Goal: Information Seeking & Learning: Compare options

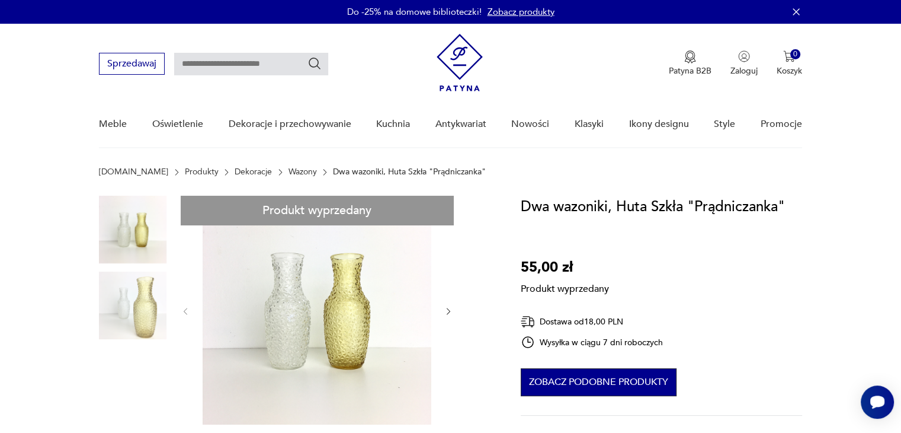
click at [625, 381] on button "Zobacz podobne produkty" at bounding box center [599, 382] width 156 height 28
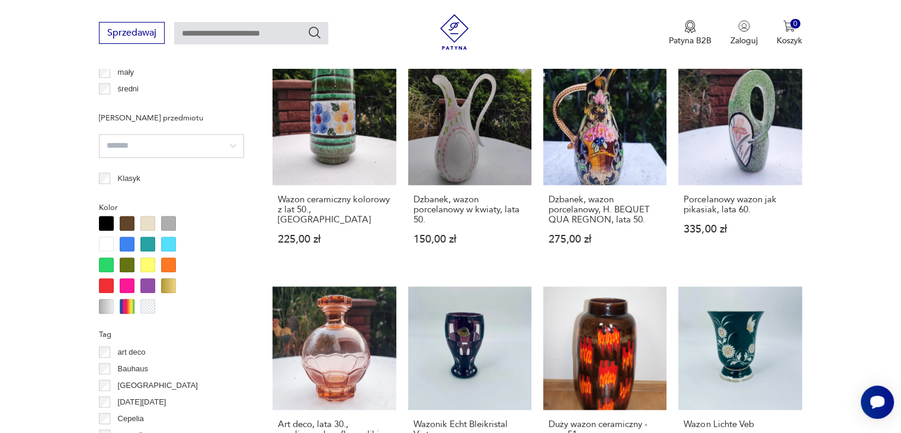
scroll to position [1084, 0]
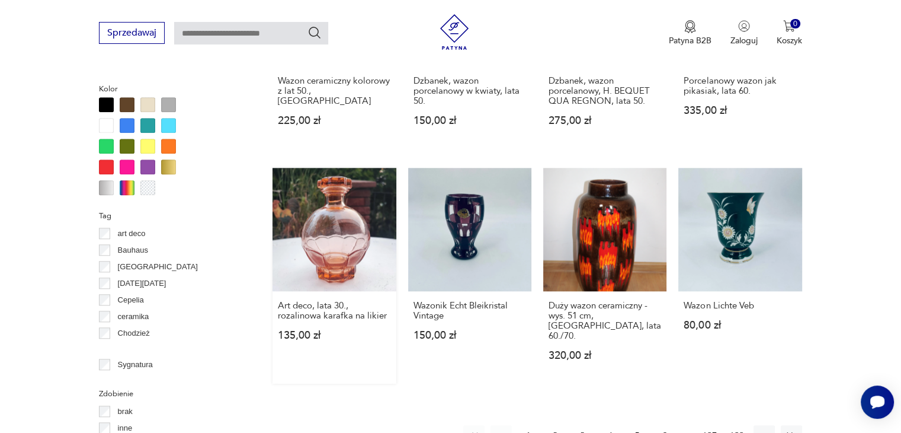
click at [354, 228] on link "Art deco, lata 30., rozalinowa karafka na likier 135,00 zł" at bounding box center [334, 276] width 123 height 216
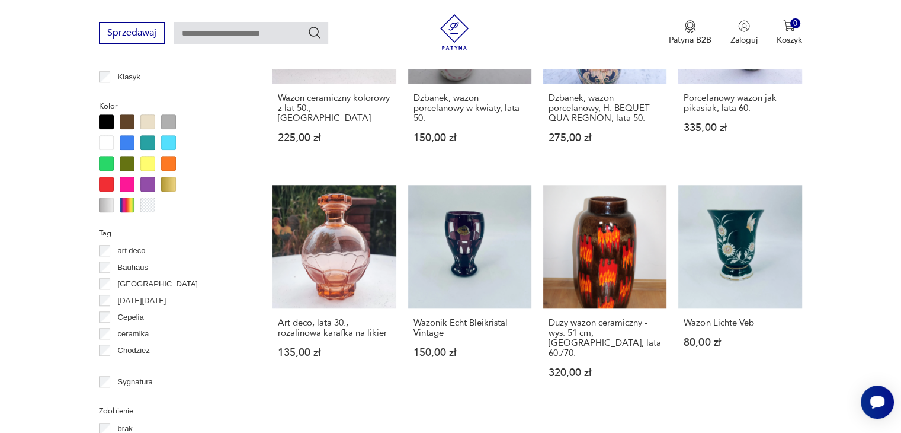
scroll to position [1185, 0]
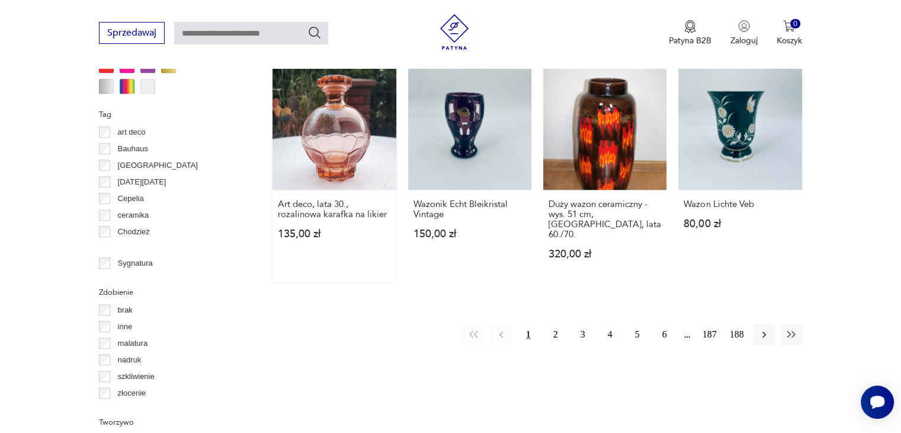
click at [328, 129] on link "Art deco, lata 30., rozalinowa karafka na likier 135,00 zł" at bounding box center [334, 174] width 123 height 216
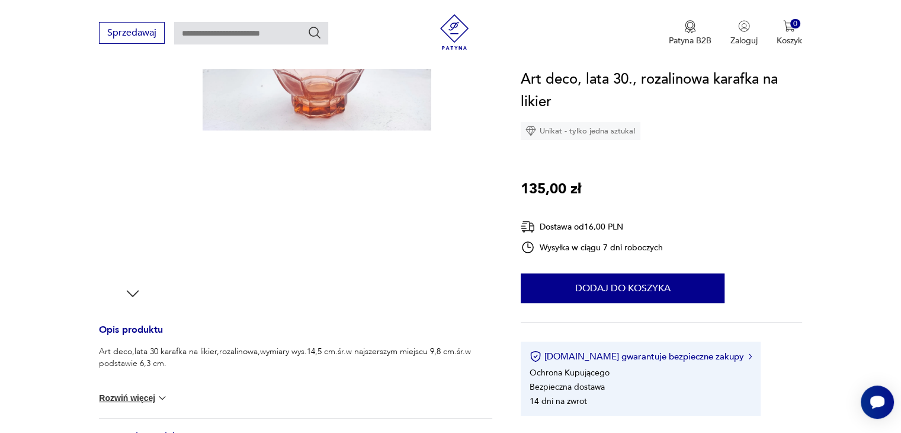
scroll to position [119, 0]
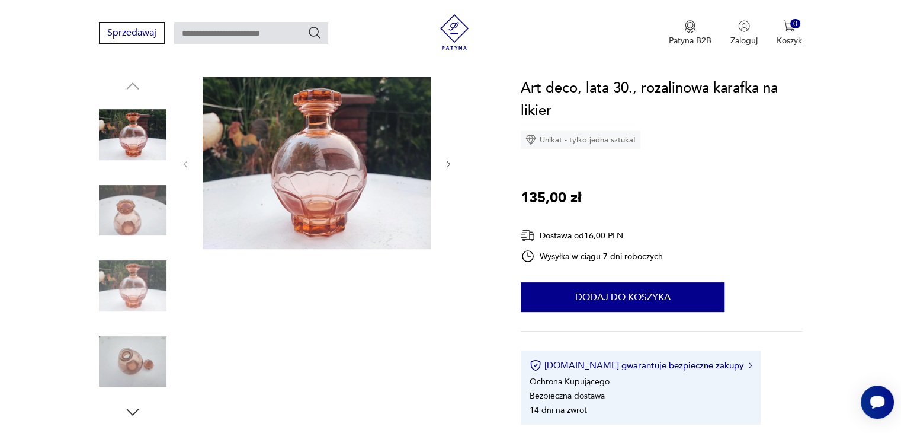
click at [382, 171] on img at bounding box center [317, 163] width 229 height 172
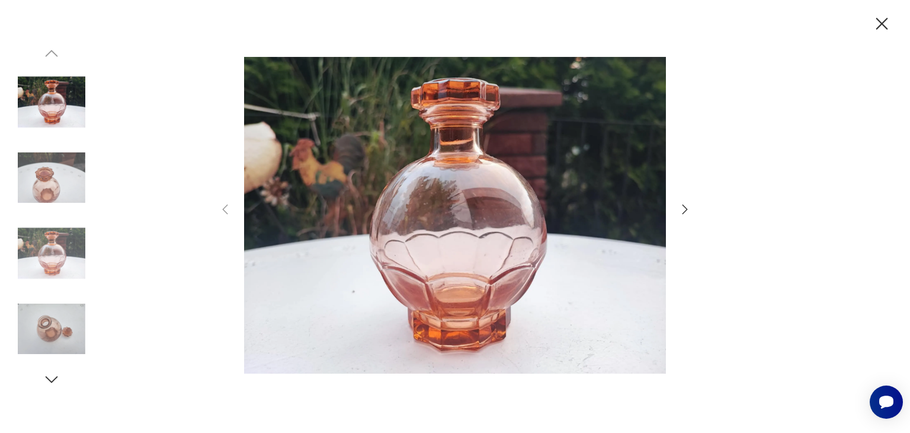
click at [684, 209] on icon "button" at bounding box center [685, 209] width 14 height 14
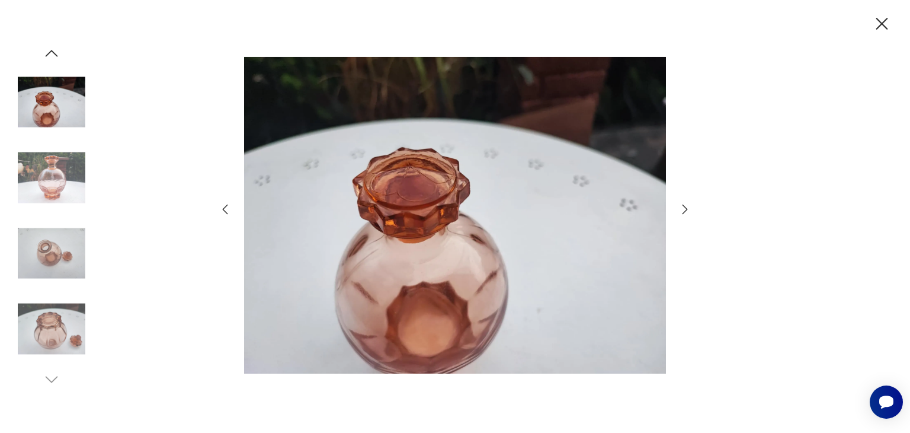
click at [882, 20] on icon "button" at bounding box center [882, 24] width 21 height 21
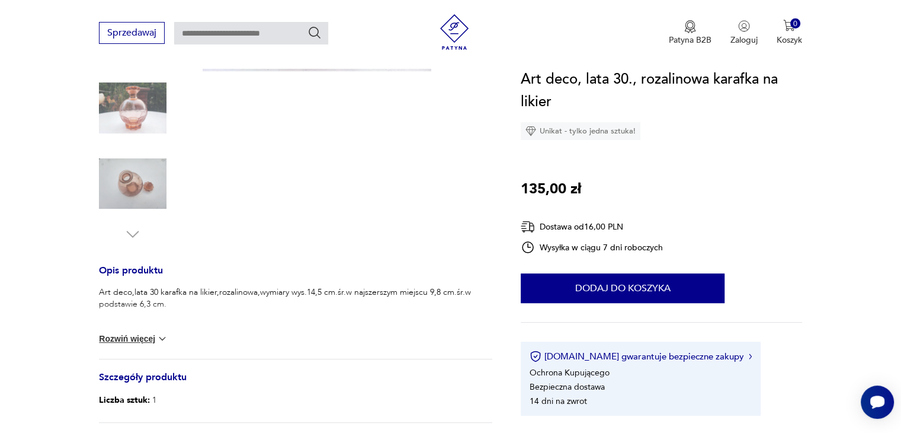
scroll to position [356, 0]
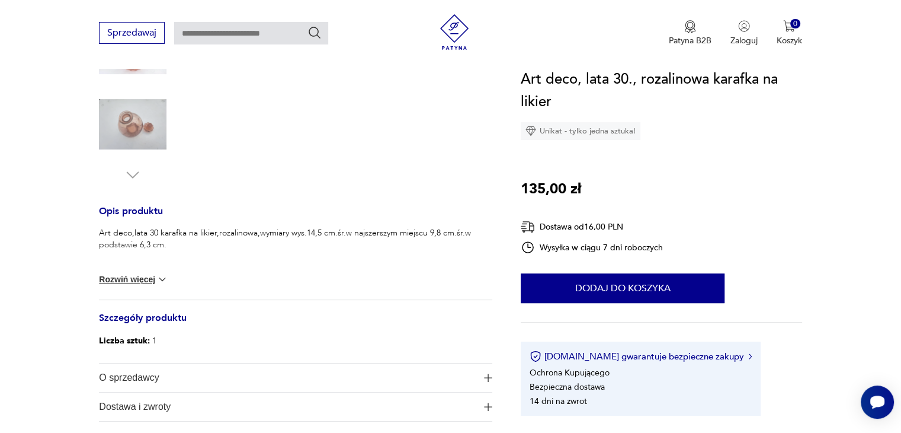
click at [156, 274] on img at bounding box center [162, 279] width 12 height 12
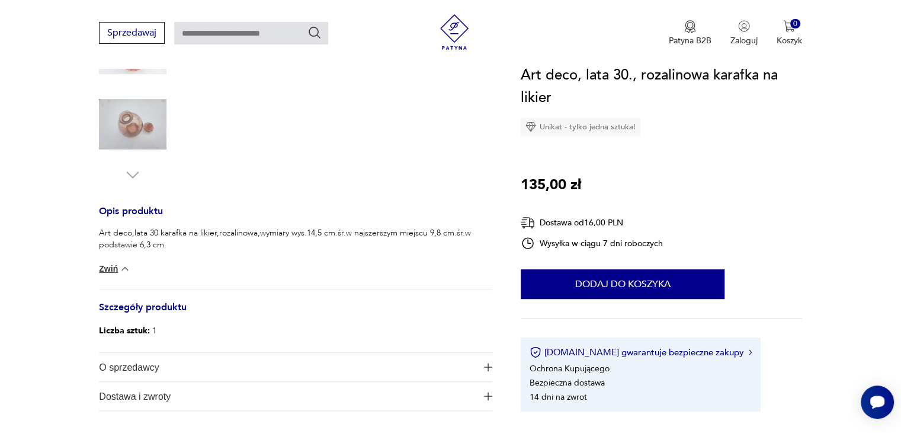
click at [119, 264] on img at bounding box center [125, 269] width 12 height 12
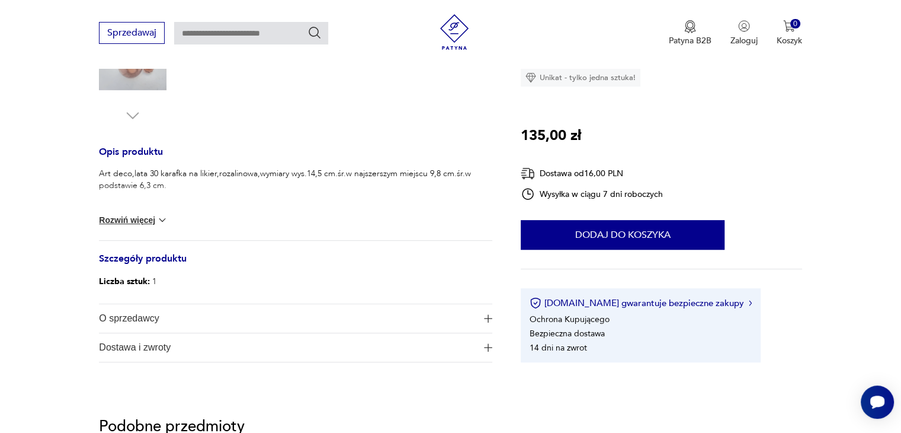
scroll to position [296, 0]
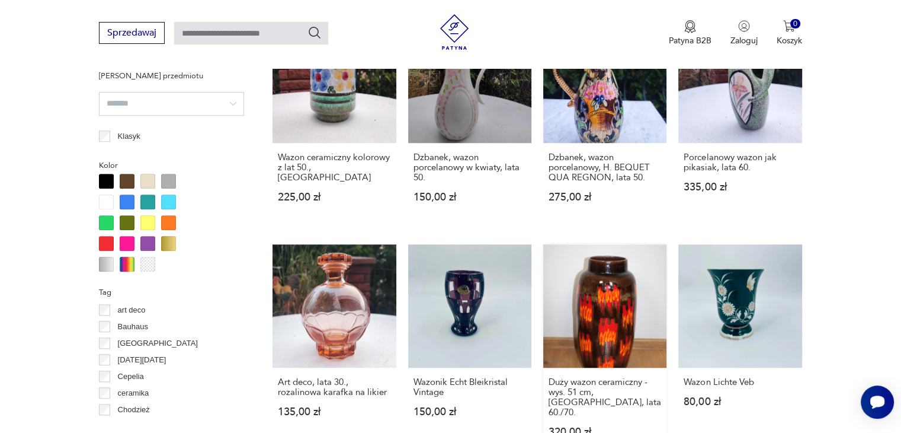
scroll to position [1185, 0]
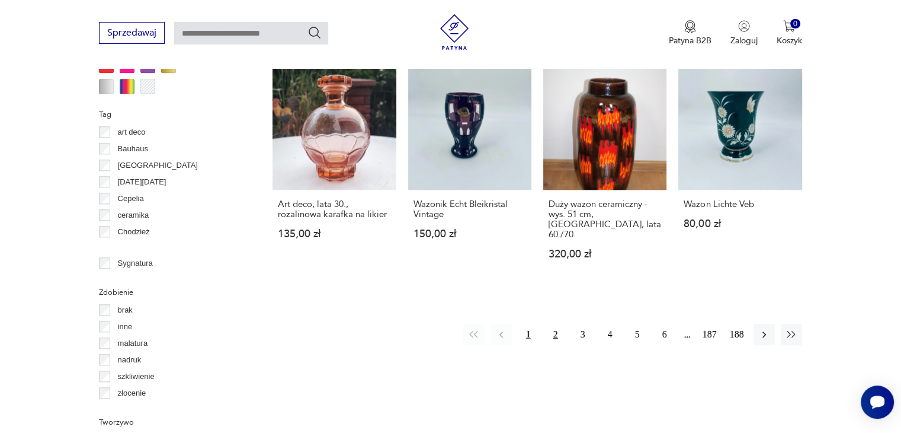
click at [559, 324] on button "2" at bounding box center [555, 334] width 21 height 21
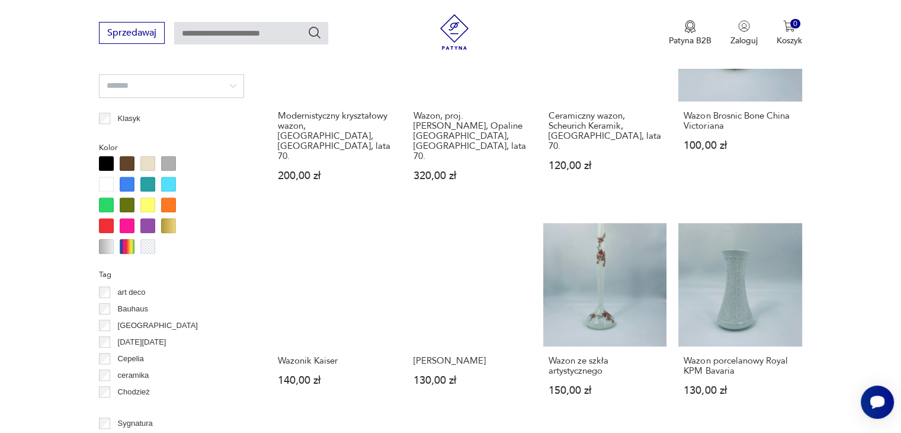
scroll to position [1144, 0]
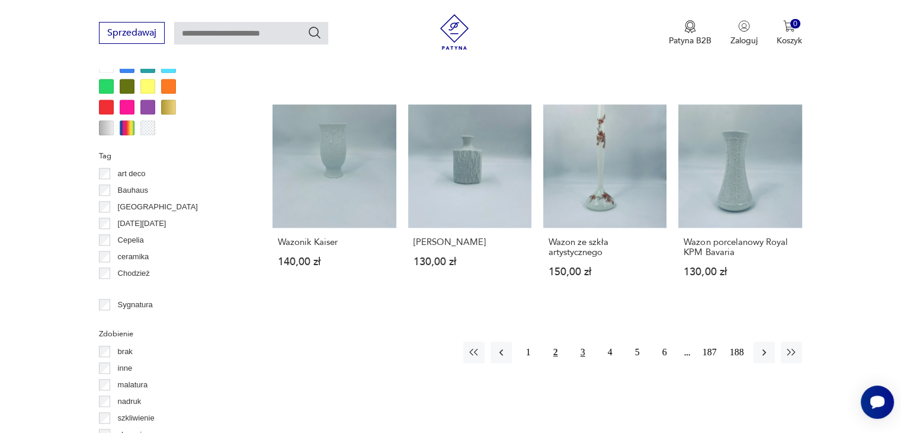
click at [580, 341] on button "3" at bounding box center [583, 351] width 21 height 21
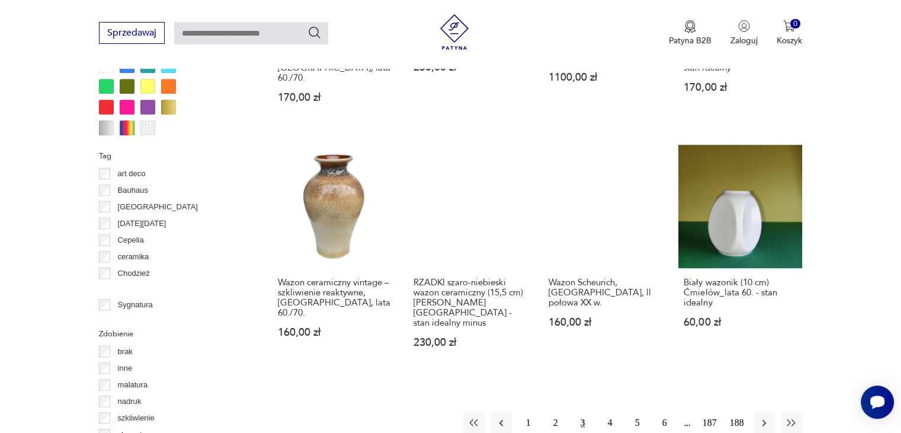
scroll to position [1203, 0]
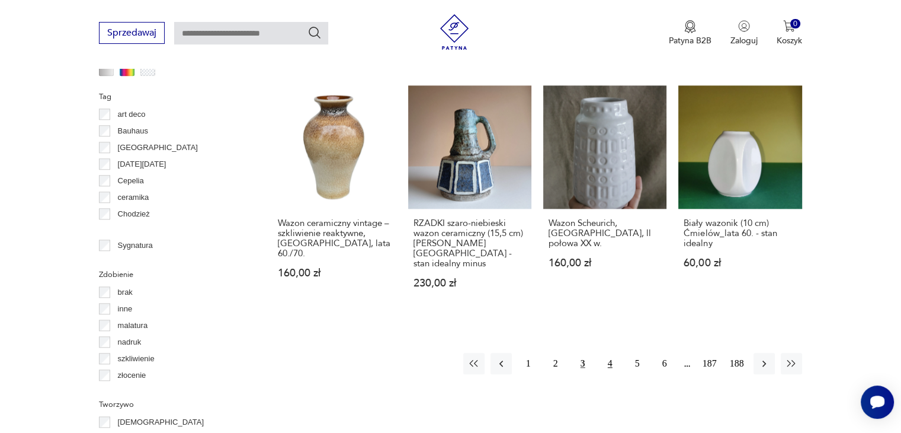
click at [609, 353] on button "4" at bounding box center [610, 363] width 21 height 21
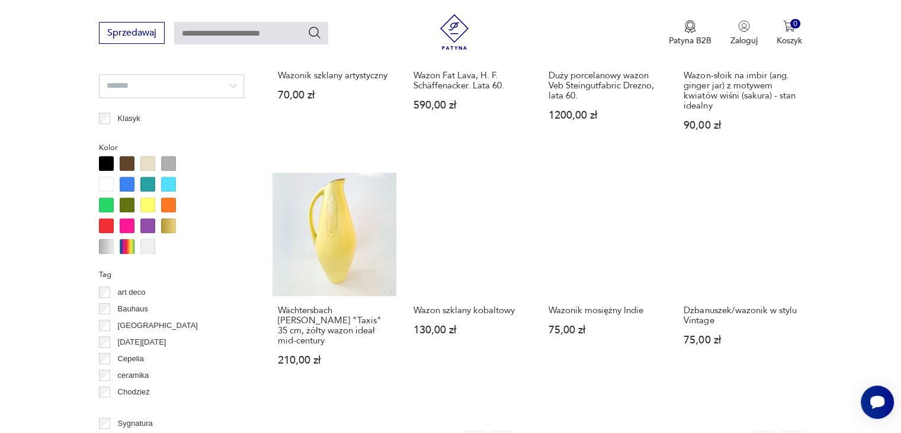
scroll to position [1085, 0]
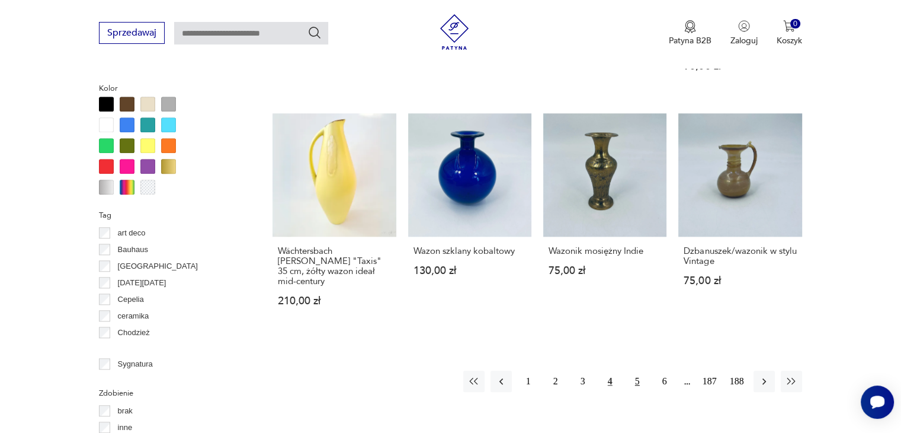
click at [635, 370] on button "5" at bounding box center [637, 380] width 21 height 21
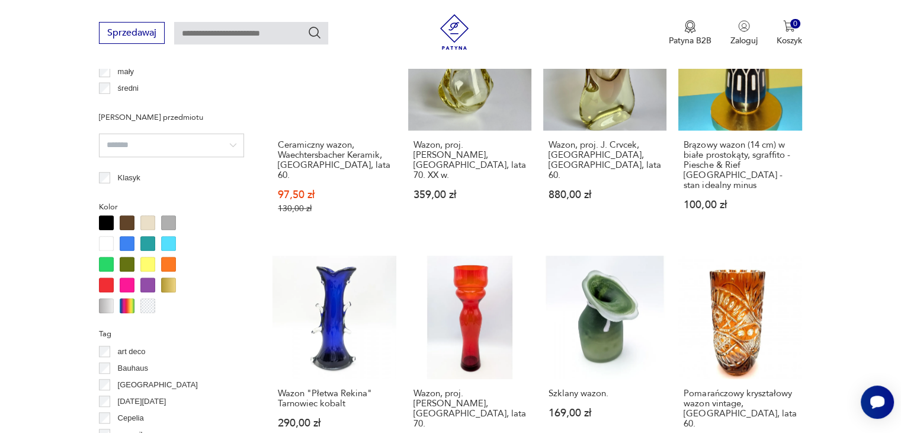
scroll to position [1085, 0]
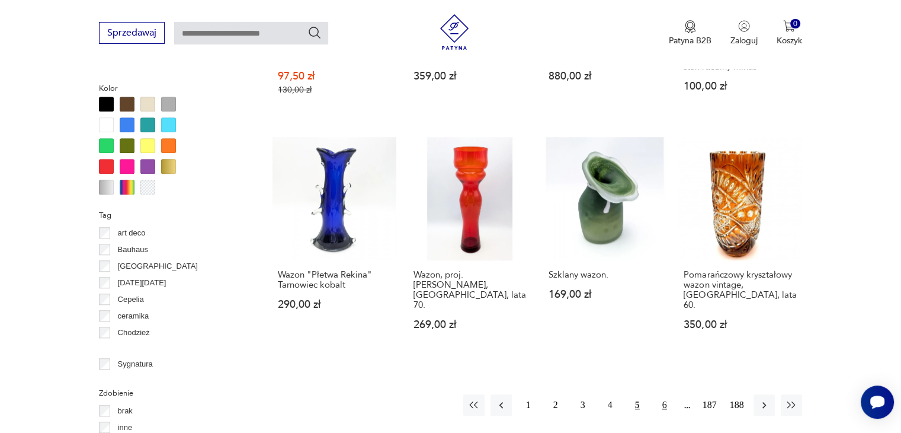
click at [669, 394] on button "6" at bounding box center [664, 404] width 21 height 21
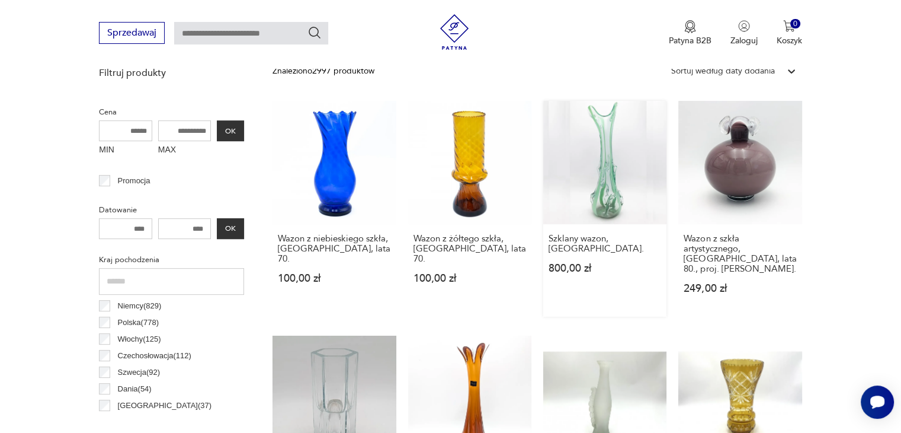
scroll to position [373, 0]
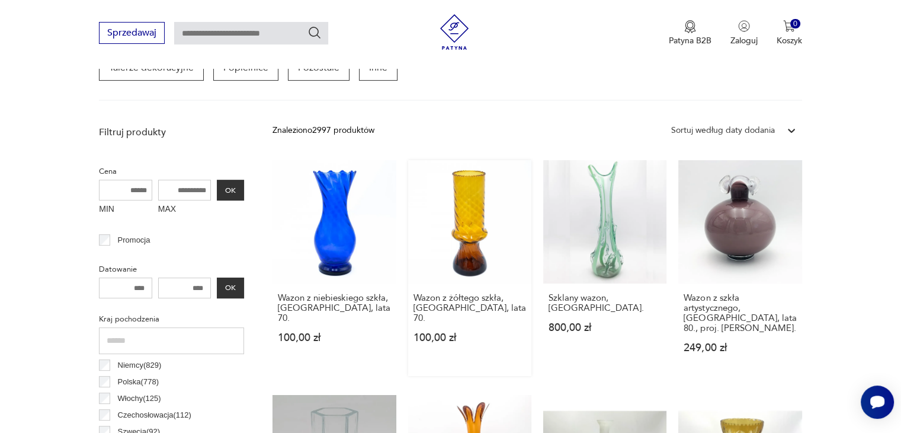
click at [469, 202] on link "Wazon z żółtego szkła, [GEOGRAPHIC_DATA], lata 70. 100,00 zł" at bounding box center [469, 268] width 123 height 216
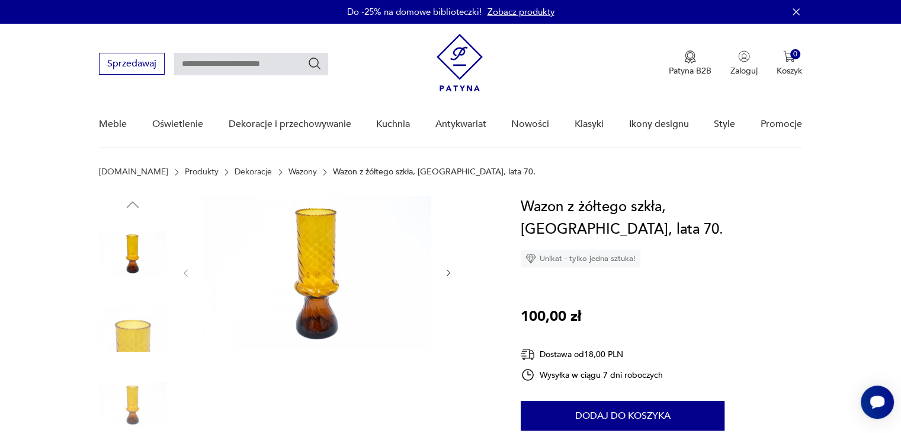
scroll to position [59, 0]
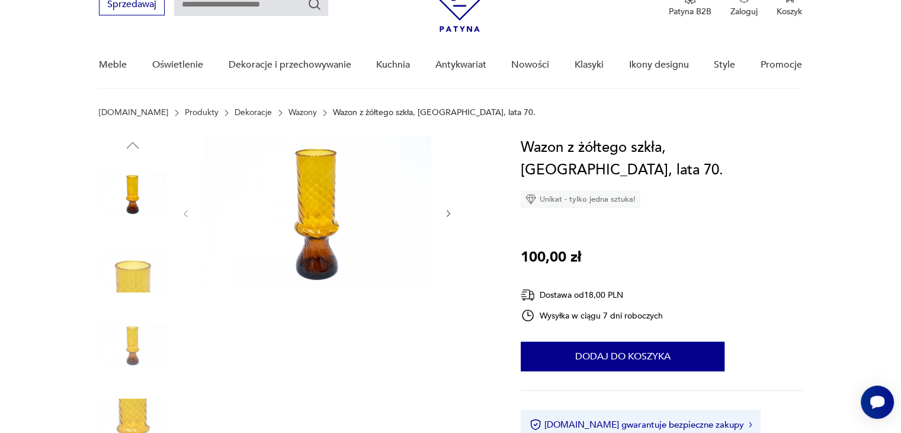
click at [452, 214] on icon "button" at bounding box center [449, 214] width 10 height 10
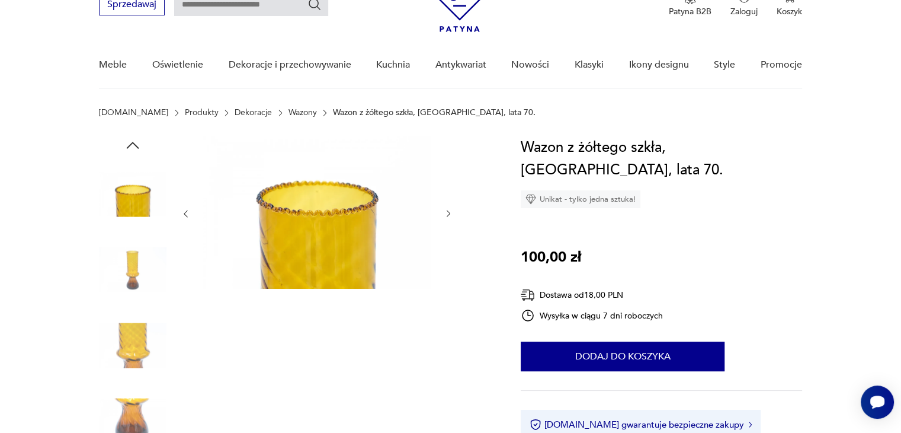
click at [452, 214] on icon "button" at bounding box center [449, 214] width 10 height 10
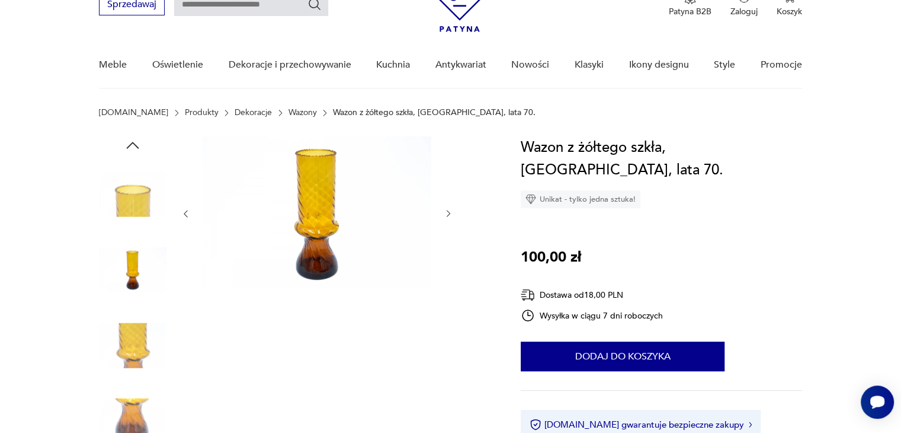
click at [446, 215] on icon "button" at bounding box center [449, 214] width 10 height 10
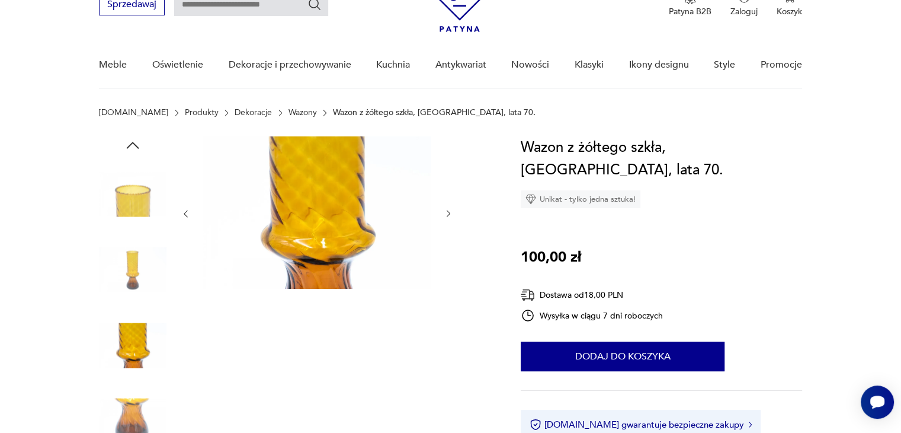
click at [446, 215] on icon "button" at bounding box center [449, 214] width 10 height 10
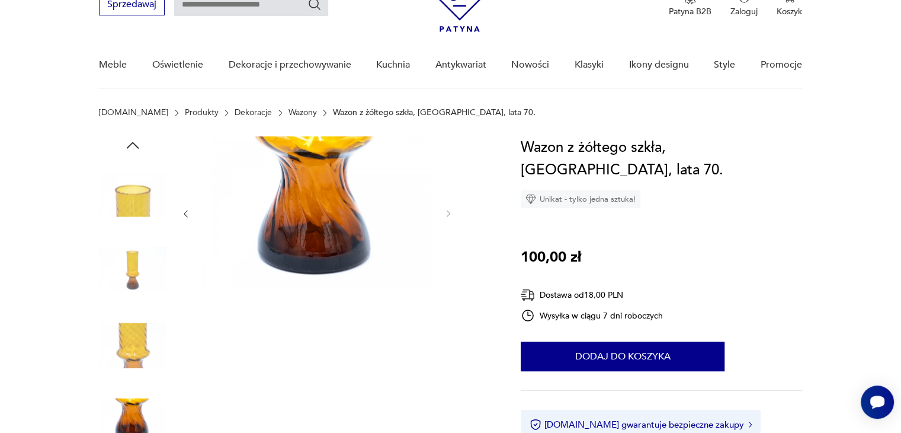
scroll to position [237, 0]
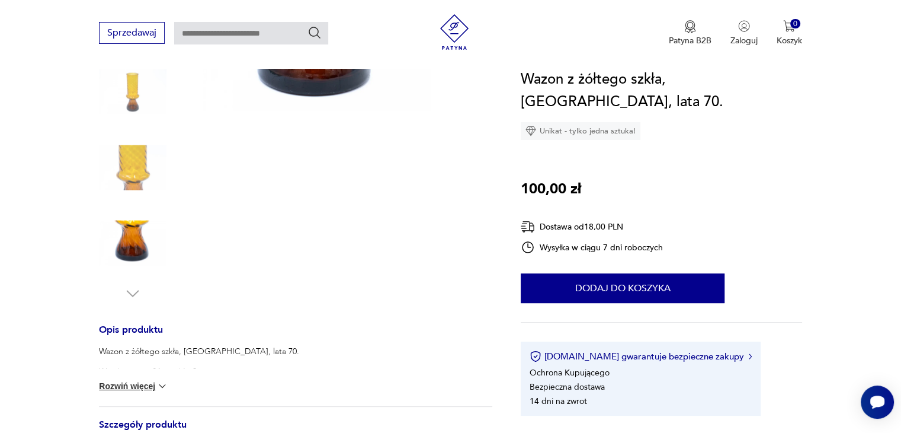
click at [133, 385] on button "Rozwiń więcej" at bounding box center [133, 386] width 69 height 12
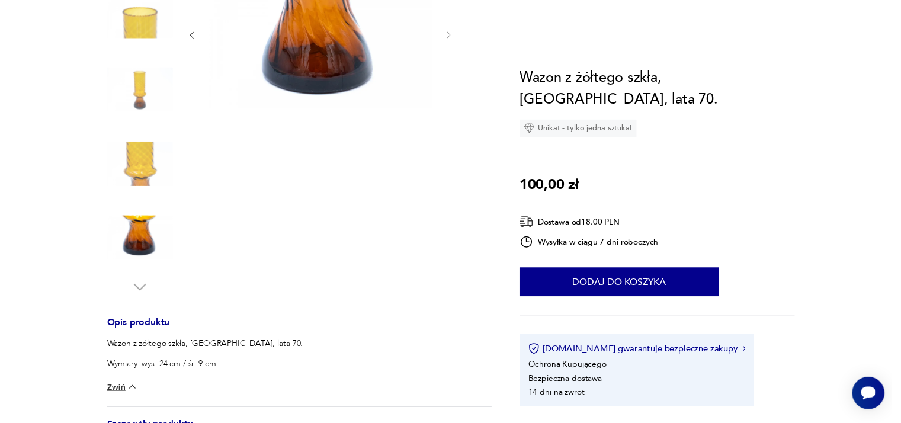
scroll to position [0, 0]
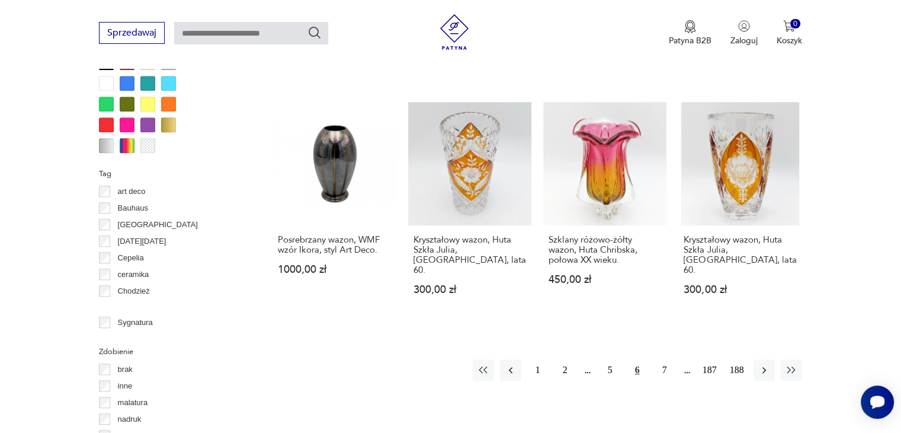
scroll to position [1245, 0]
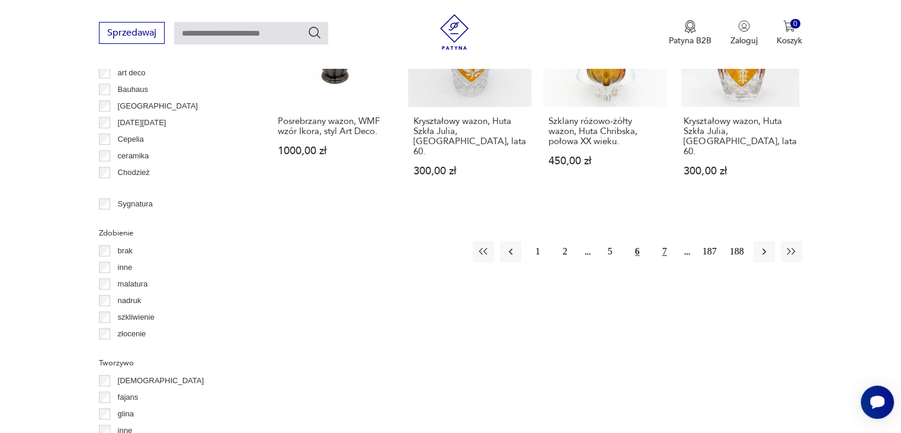
click at [663, 241] on button "7" at bounding box center [664, 251] width 21 height 21
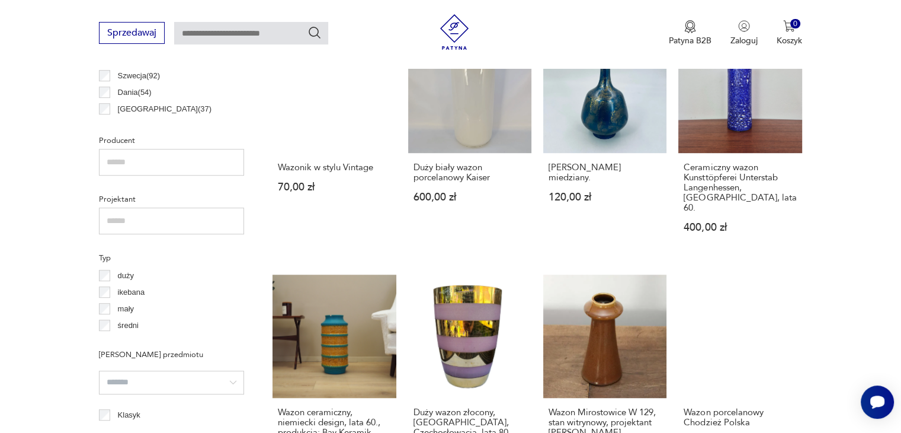
scroll to position [670, 0]
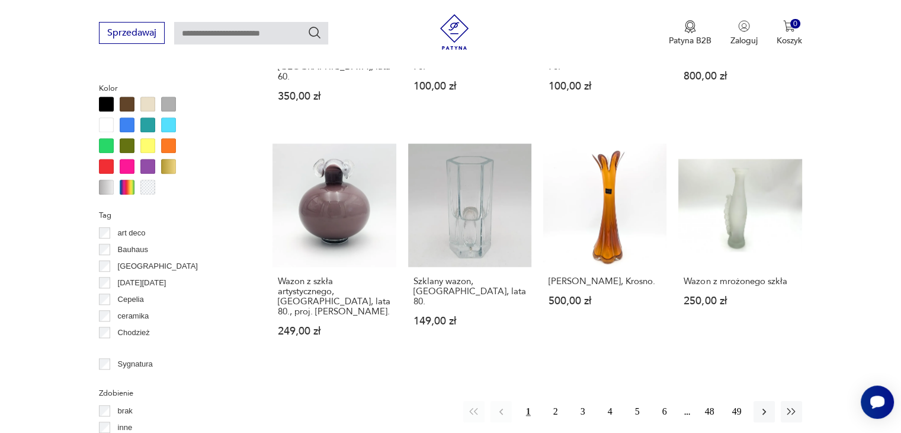
scroll to position [1203, 0]
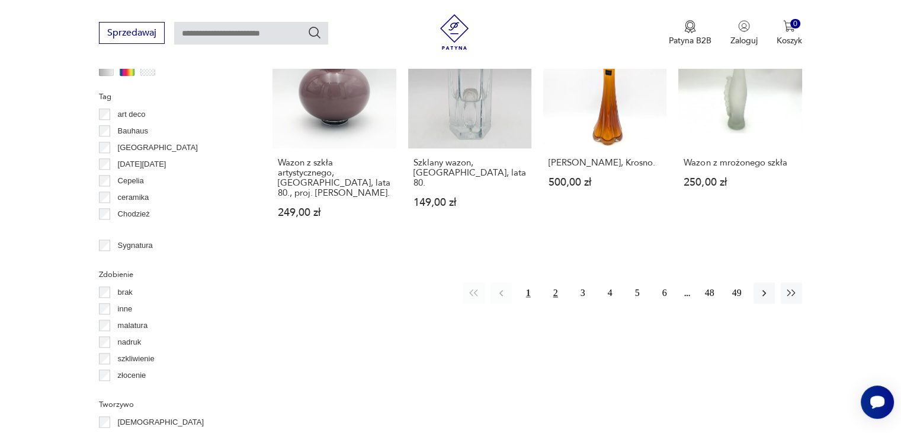
click at [554, 282] on button "2" at bounding box center [555, 292] width 21 height 21
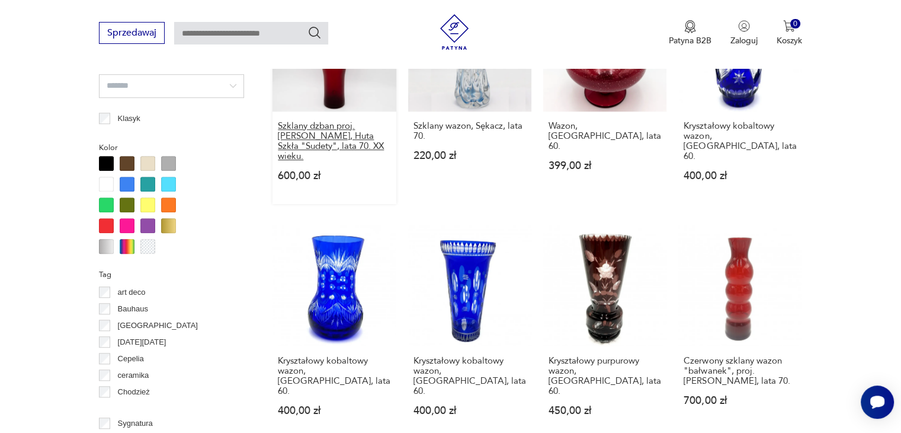
scroll to position [1085, 0]
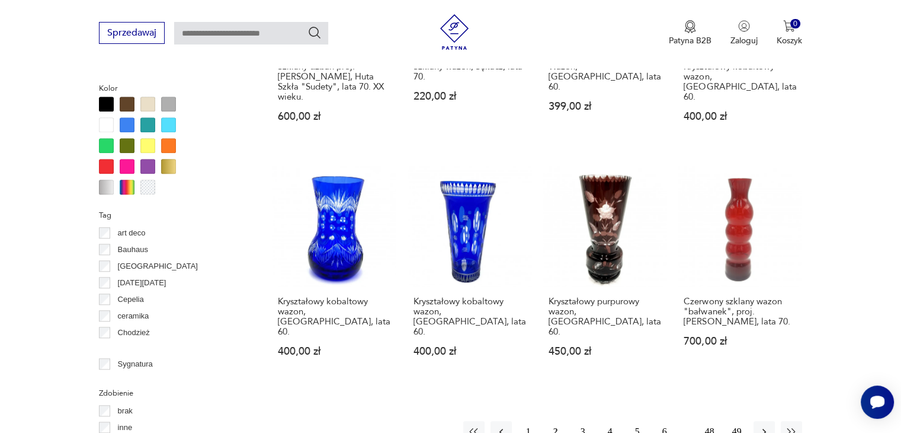
click at [583, 421] on button "3" at bounding box center [583, 431] width 21 height 21
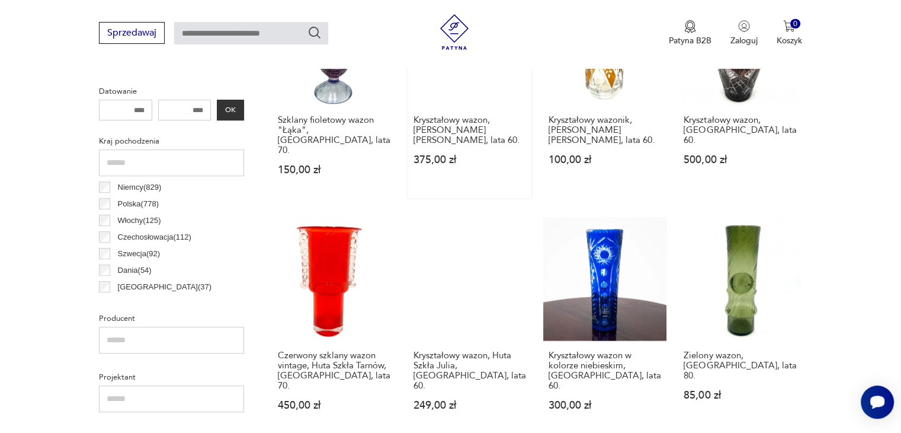
scroll to position [610, 0]
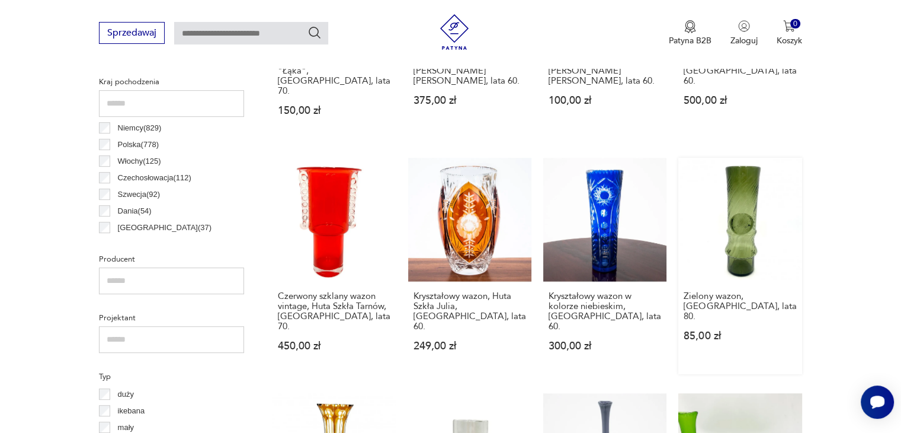
click at [740, 202] on link "Zielony wazon, [GEOGRAPHIC_DATA], lata 80. 85,00 zł" at bounding box center [740, 266] width 123 height 216
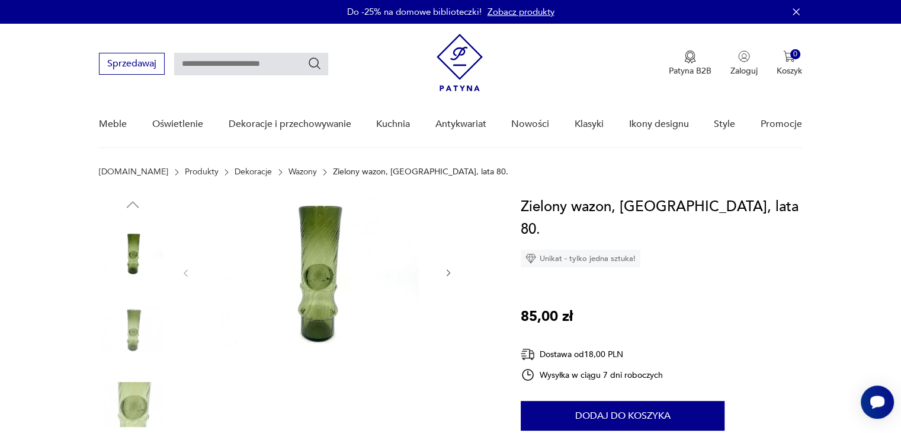
click at [450, 275] on icon "button" at bounding box center [449, 273] width 10 height 10
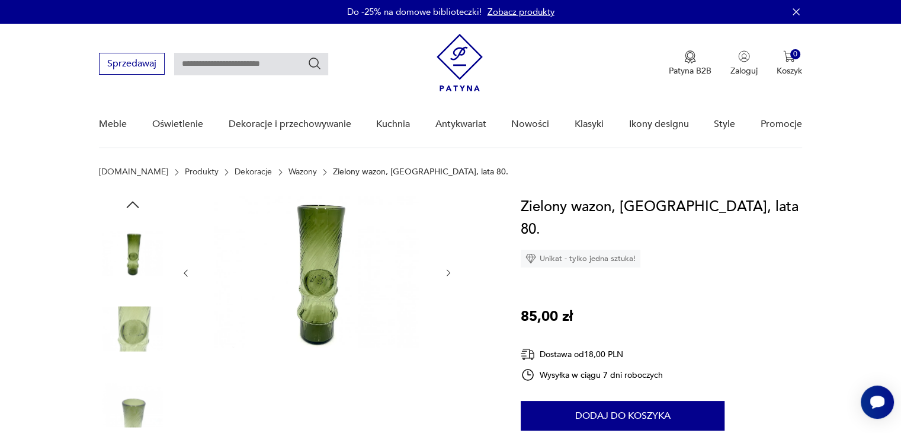
click at [449, 273] on icon "button" at bounding box center [449, 273] width 10 height 10
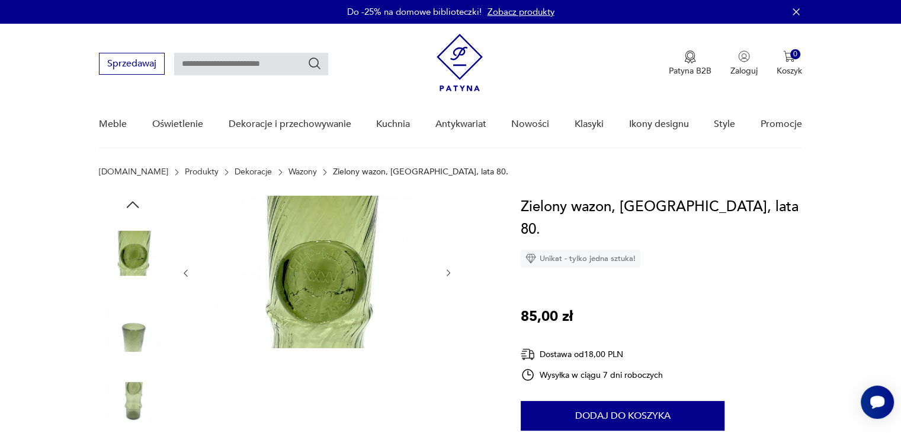
click at [449, 273] on icon "button" at bounding box center [449, 273] width 10 height 10
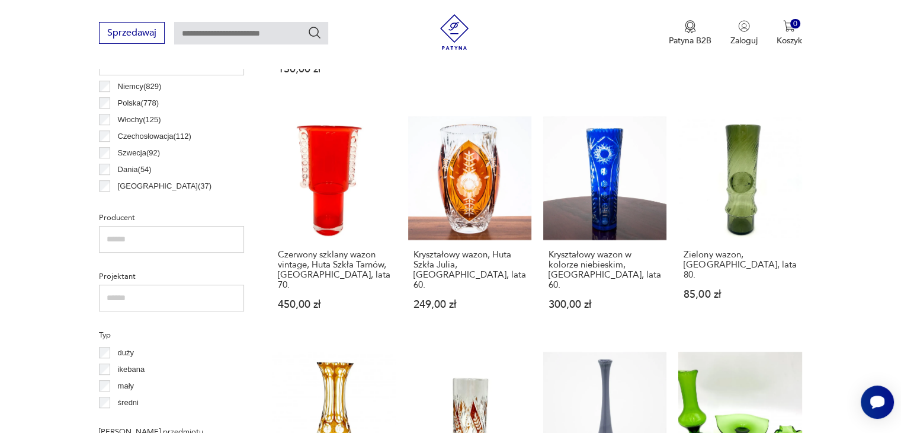
scroll to position [770, 0]
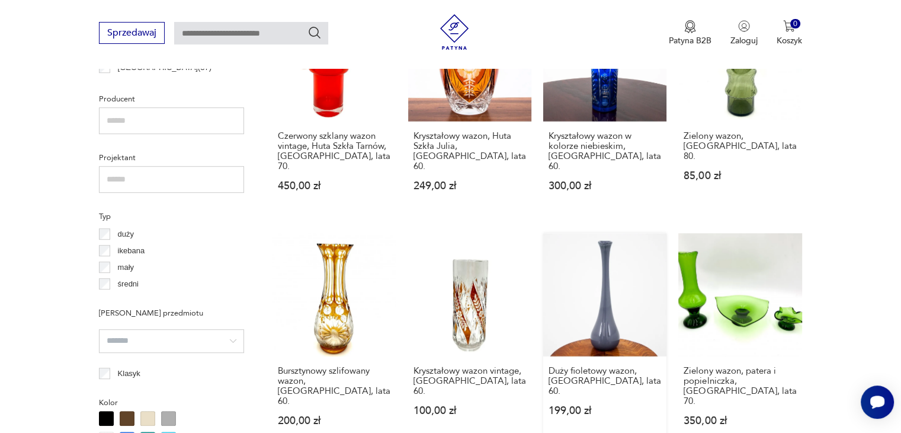
click at [612, 284] on link "Duży fioletowy wazon, [GEOGRAPHIC_DATA], lata 60. 199,00 zł" at bounding box center [604, 341] width 123 height 216
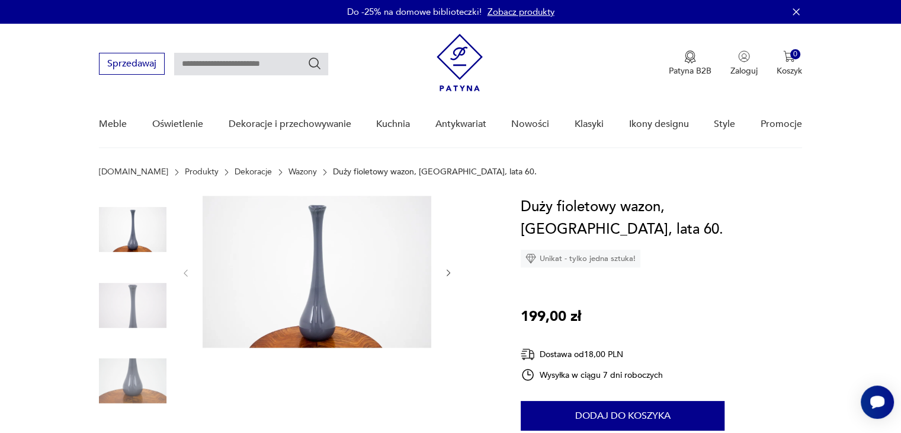
click at [324, 266] on img at bounding box center [317, 272] width 229 height 152
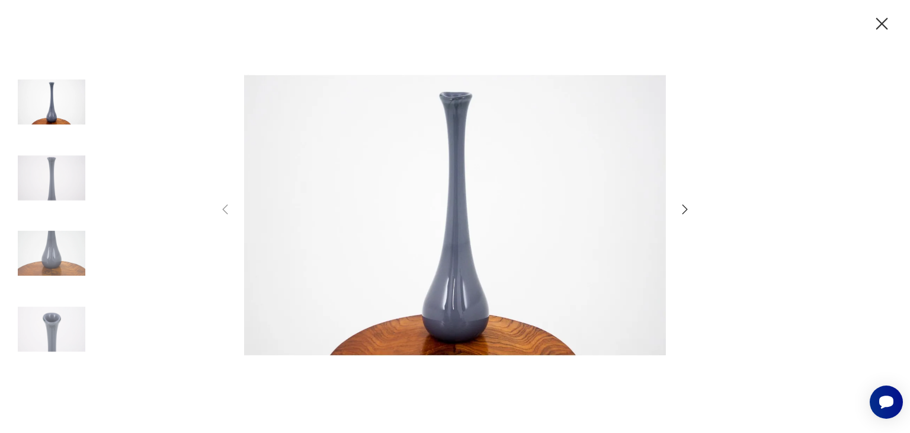
click at [686, 207] on icon "button" at bounding box center [685, 208] width 5 height 9
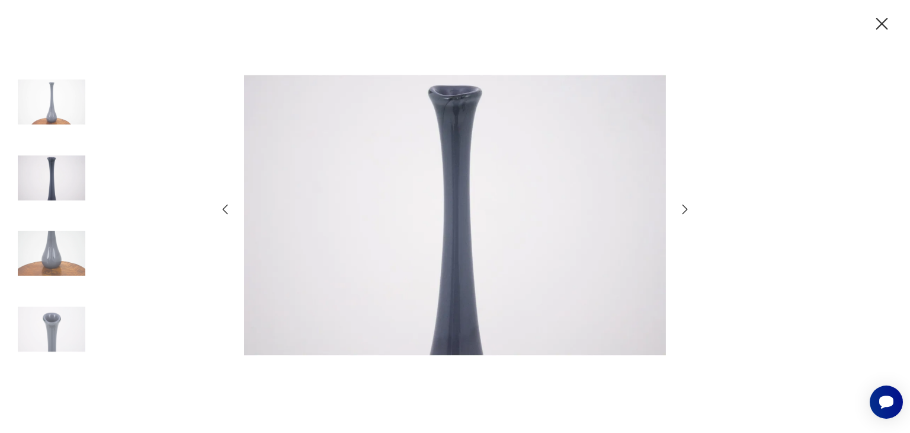
click at [686, 209] on icon "button" at bounding box center [685, 208] width 5 height 9
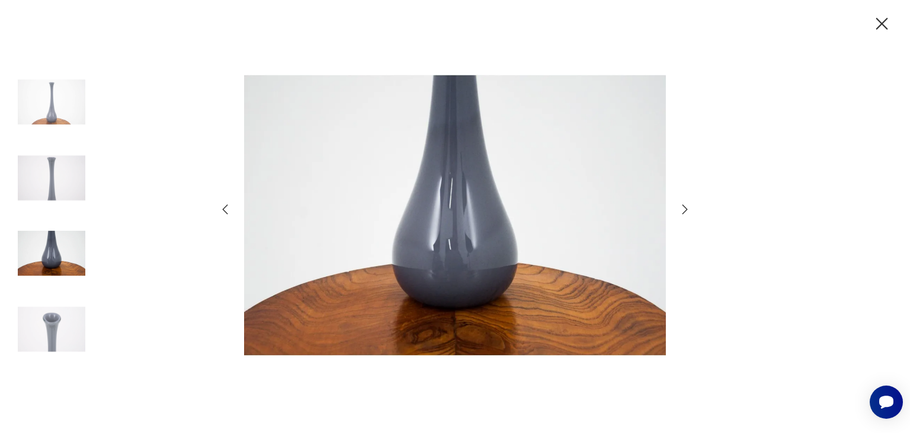
click at [686, 209] on icon "button" at bounding box center [685, 208] width 5 height 9
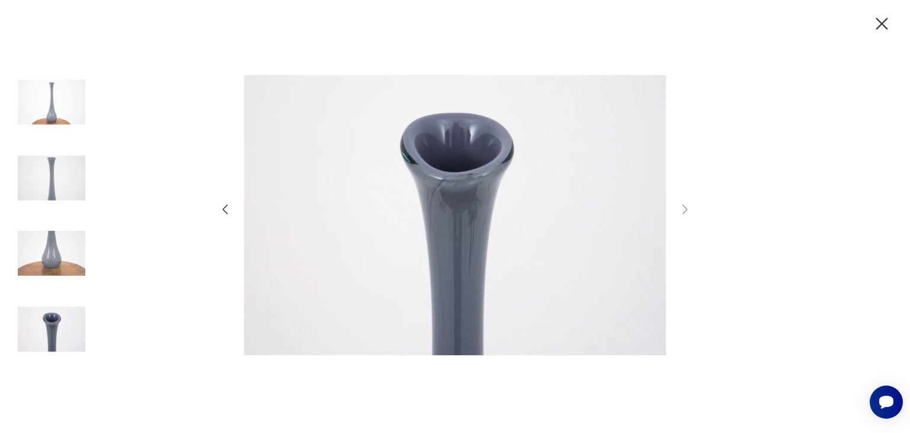
click at [882, 24] on icon "button" at bounding box center [883, 24] width 12 height 12
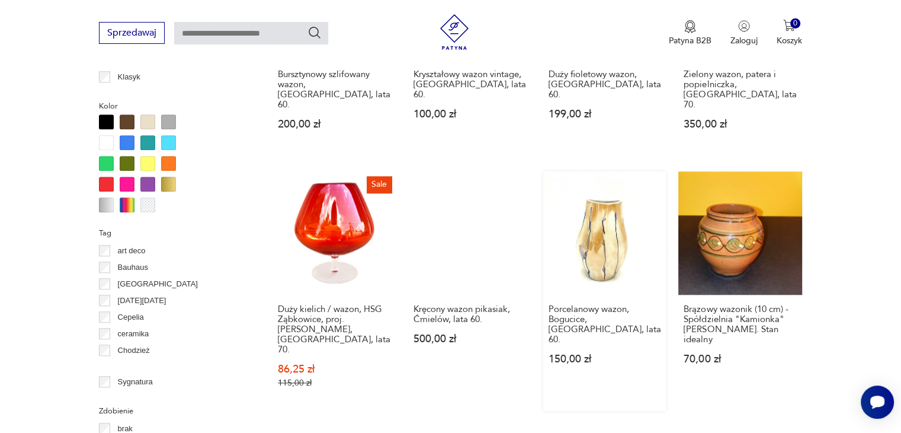
scroll to position [1126, 0]
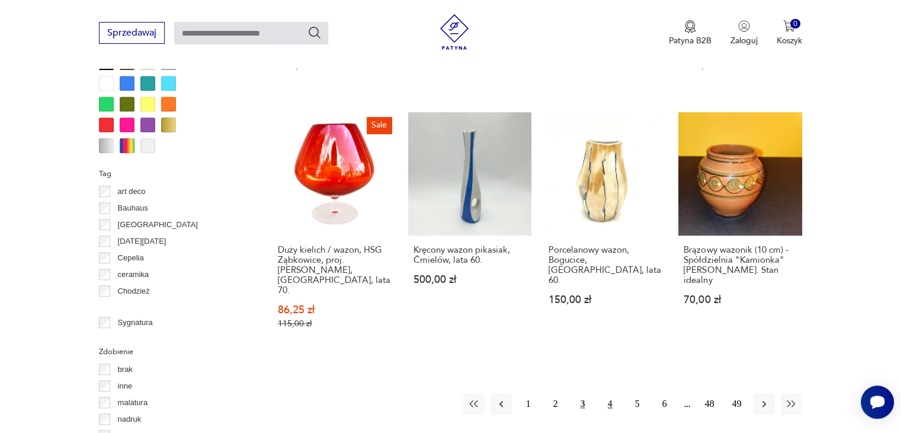
click at [607, 393] on button "4" at bounding box center [610, 403] width 21 height 21
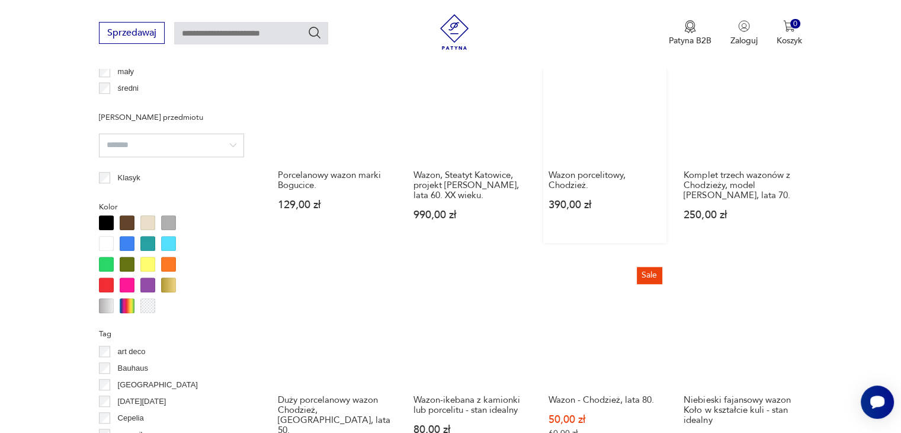
scroll to position [1144, 0]
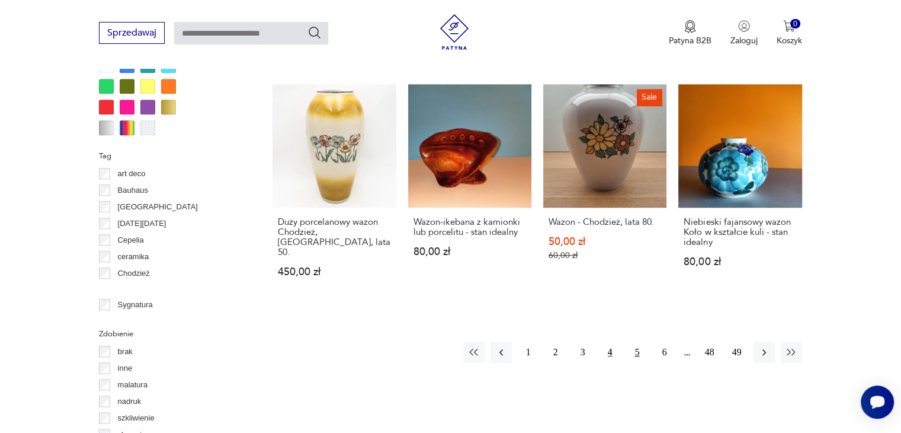
click at [637, 341] on button "5" at bounding box center [637, 351] width 21 height 21
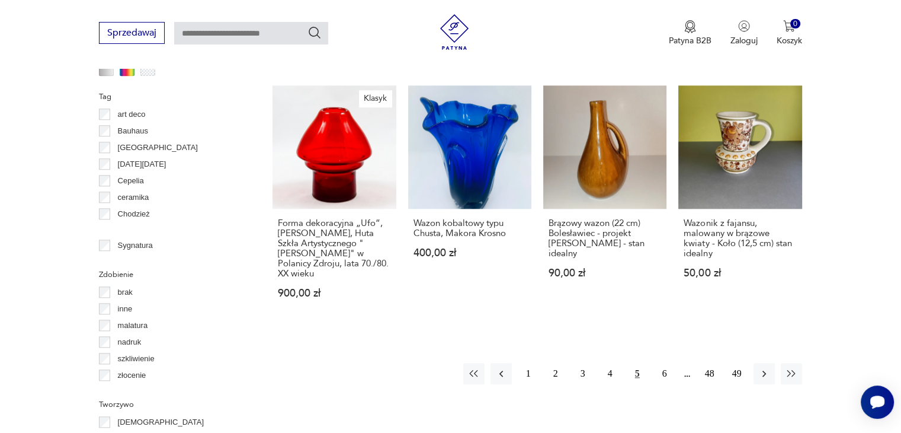
scroll to position [1322, 0]
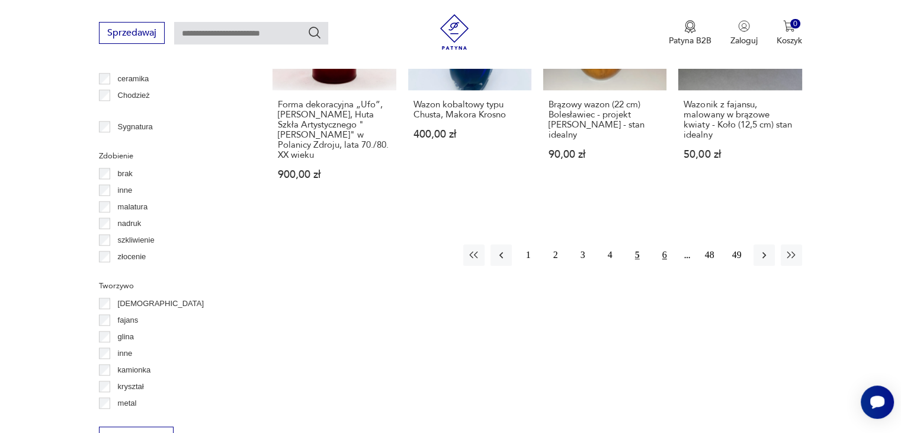
click at [662, 244] on button "6" at bounding box center [664, 254] width 21 height 21
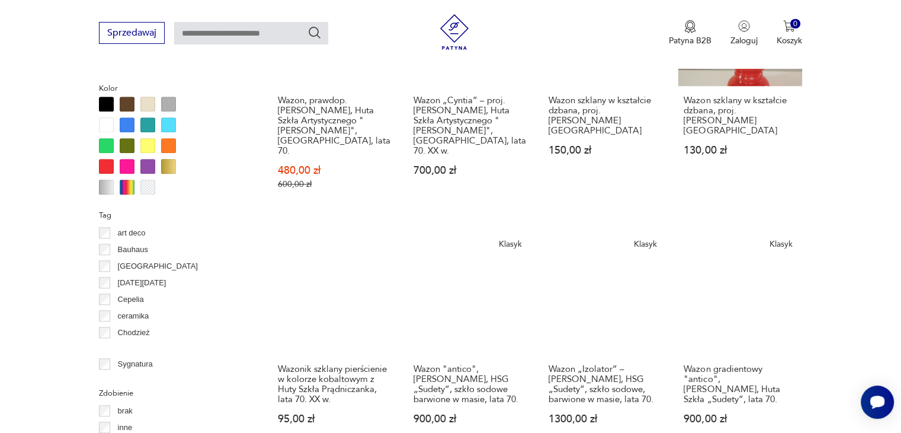
scroll to position [1203, 0]
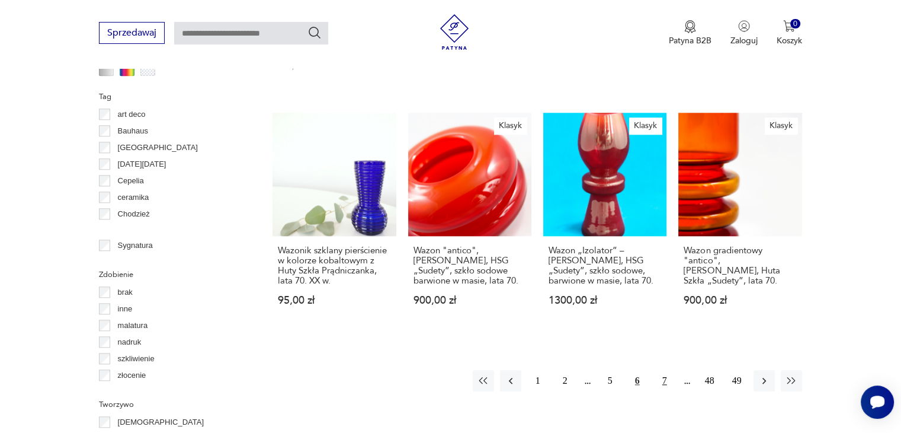
click at [664, 370] on button "7" at bounding box center [664, 380] width 21 height 21
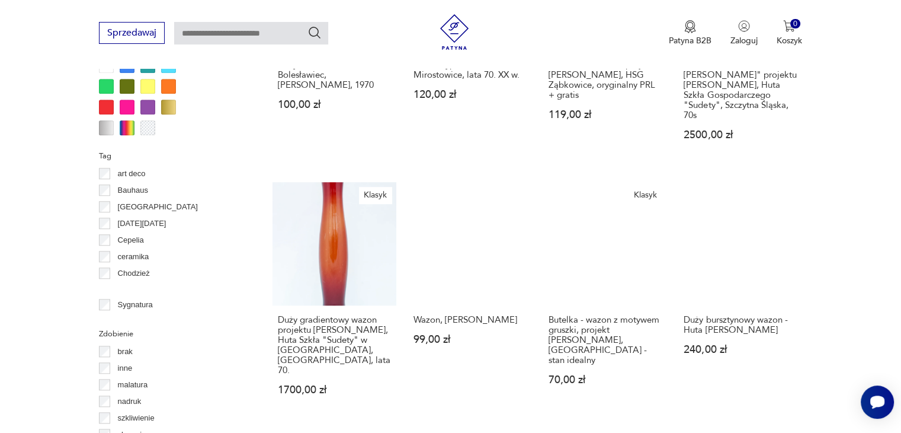
scroll to position [1203, 0]
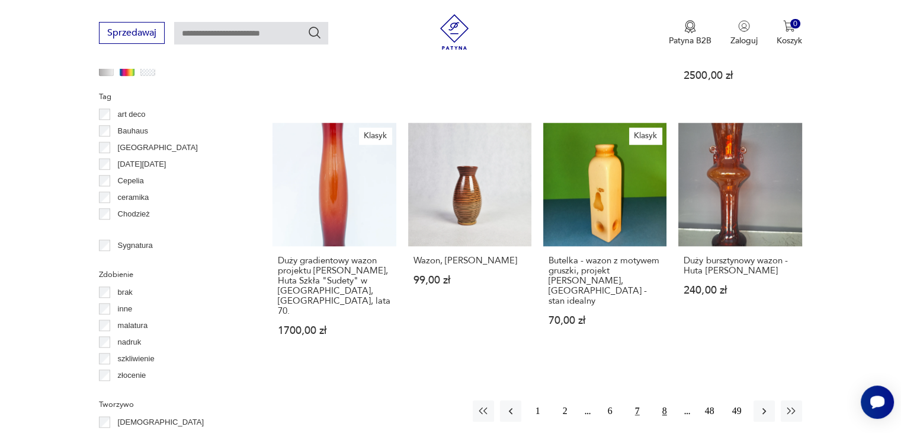
click at [666, 400] on button "8" at bounding box center [664, 410] width 21 height 21
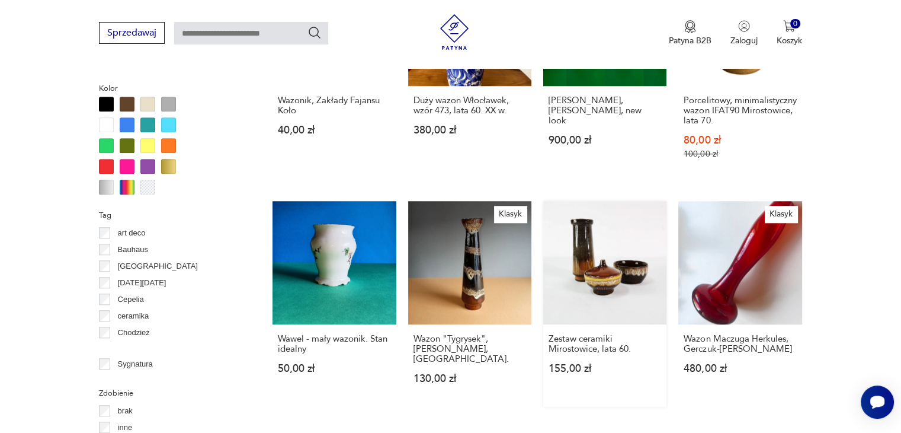
scroll to position [1144, 0]
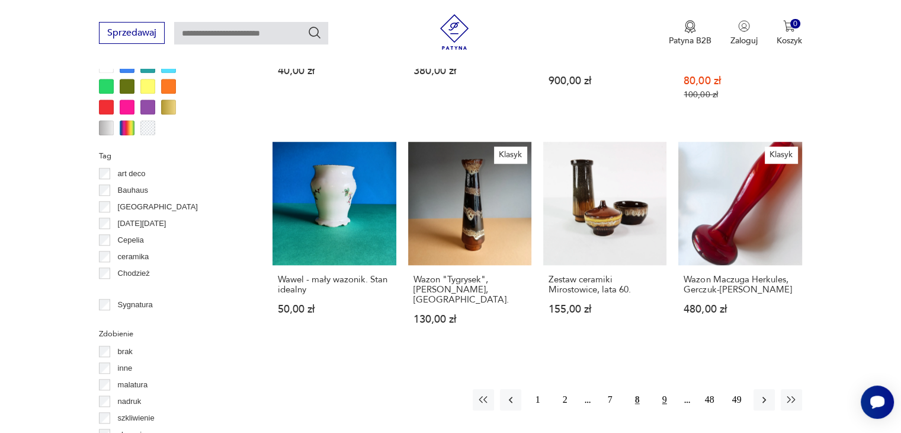
click at [664, 389] on button "9" at bounding box center [664, 399] width 21 height 21
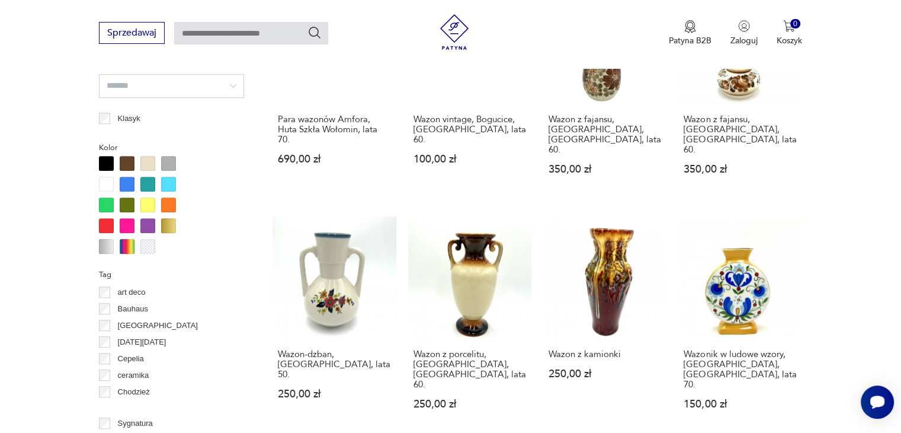
scroll to position [1144, 0]
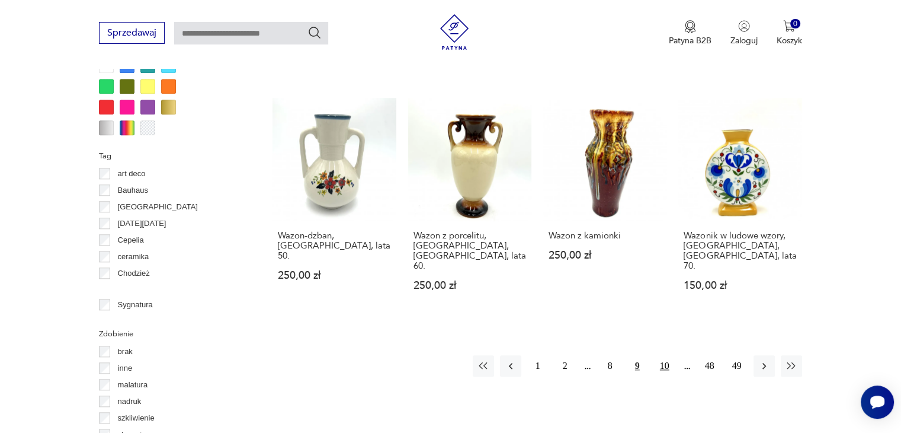
click at [663, 355] on button "10" at bounding box center [664, 365] width 21 height 21
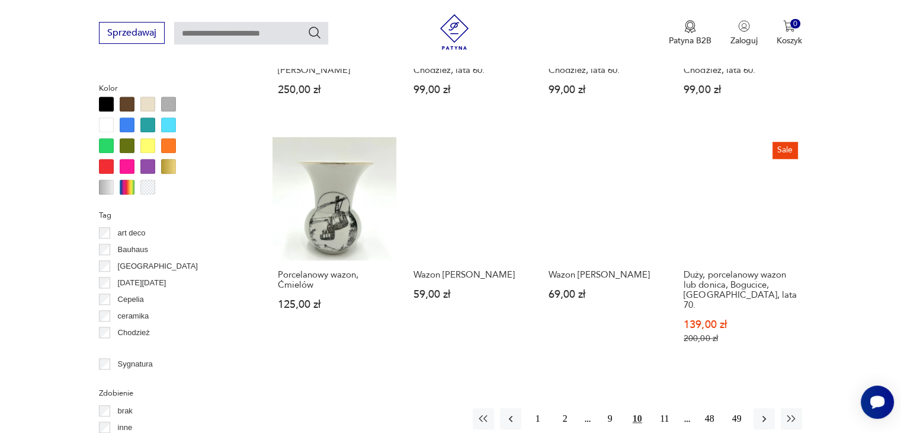
scroll to position [1144, 0]
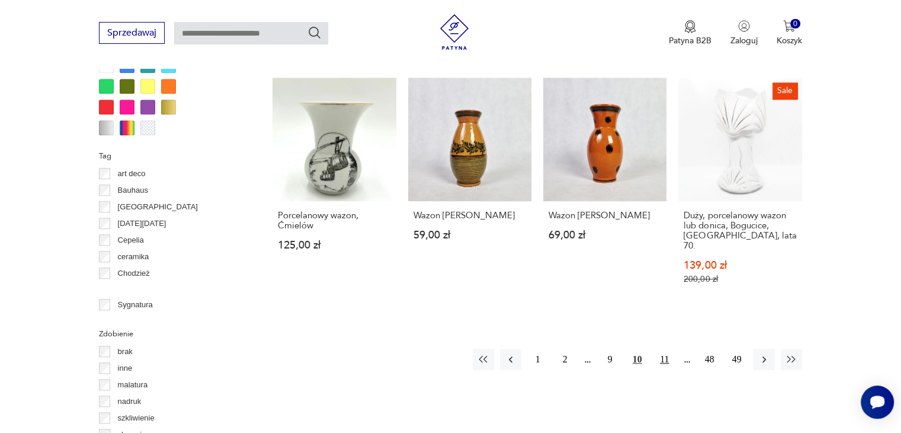
click at [664, 348] on button "11" at bounding box center [664, 358] width 21 height 21
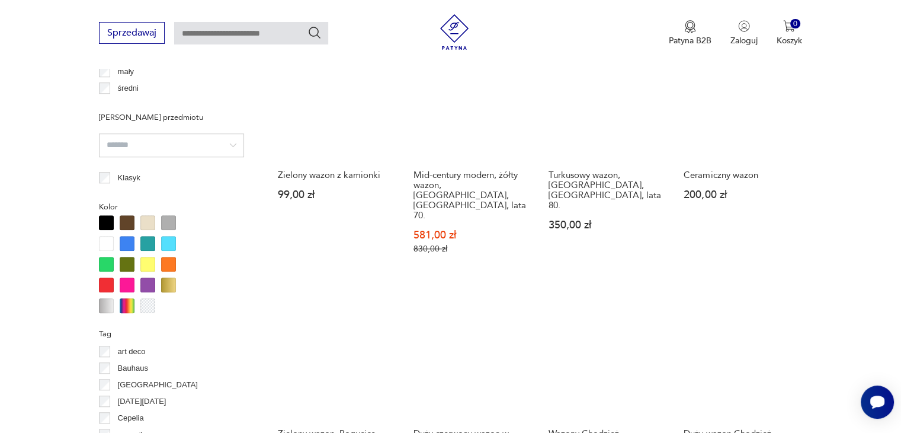
scroll to position [1085, 0]
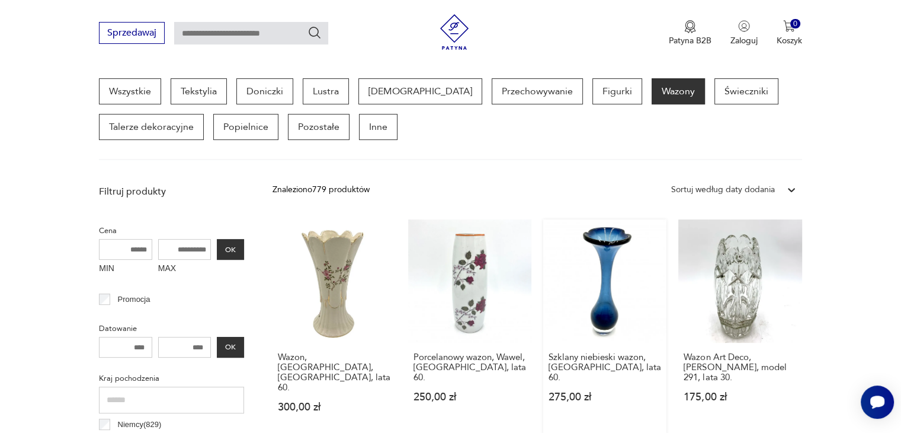
scroll to position [433, 0]
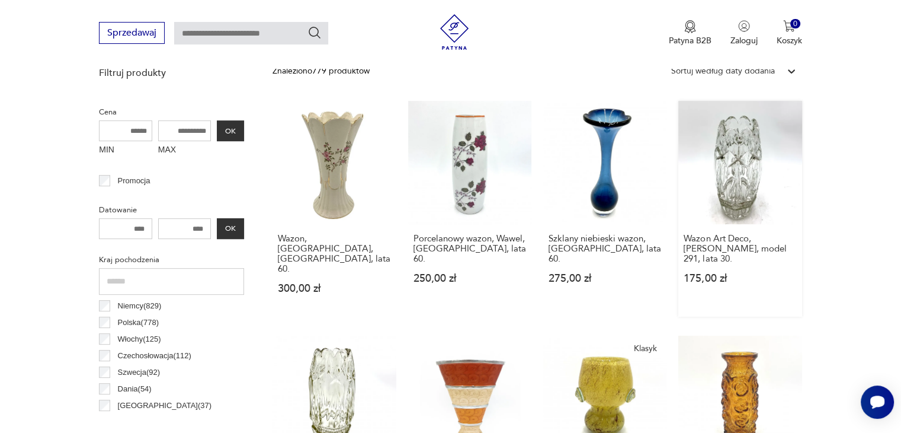
click at [730, 175] on link "Wazon Art Deco, [PERSON_NAME], model 291, lata 30. 175,00 zł" at bounding box center [740, 209] width 123 height 216
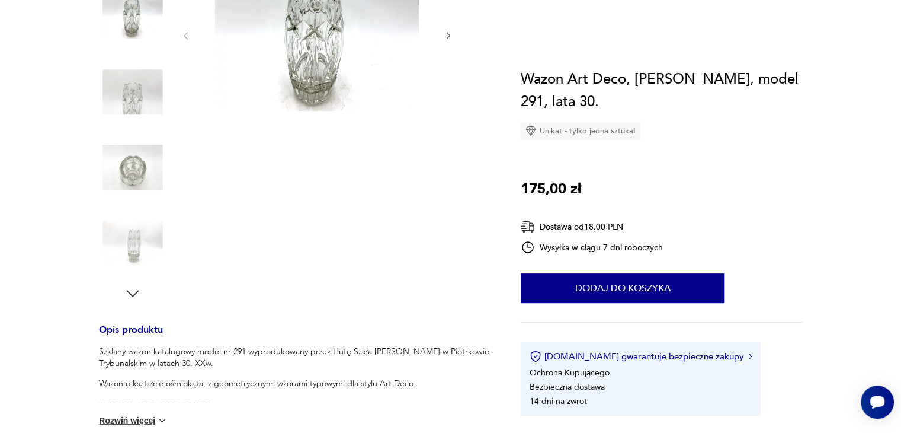
scroll to position [59, 0]
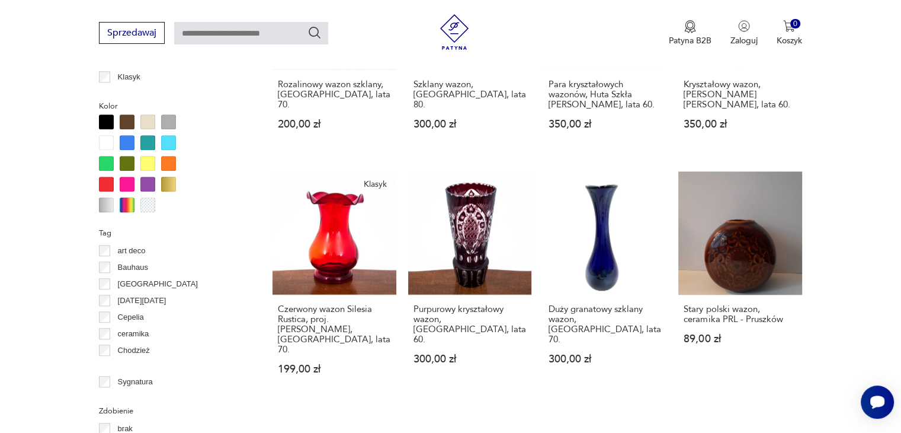
scroll to position [1185, 0]
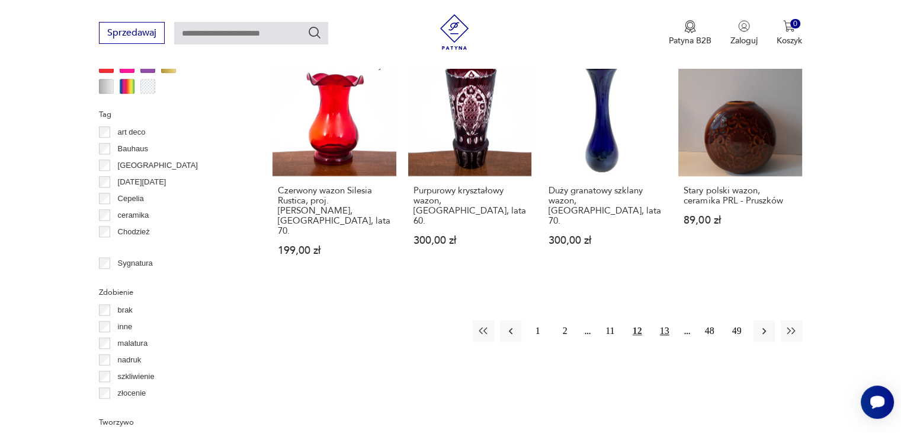
click at [666, 320] on button "13" at bounding box center [664, 330] width 21 height 21
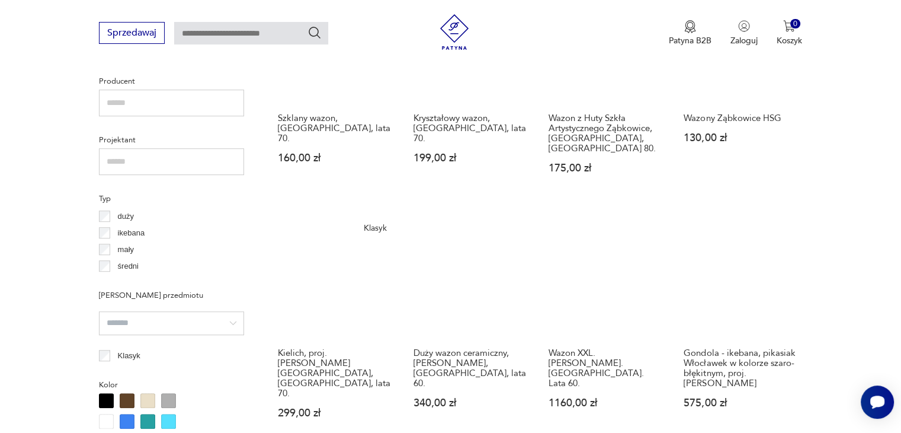
scroll to position [670, 0]
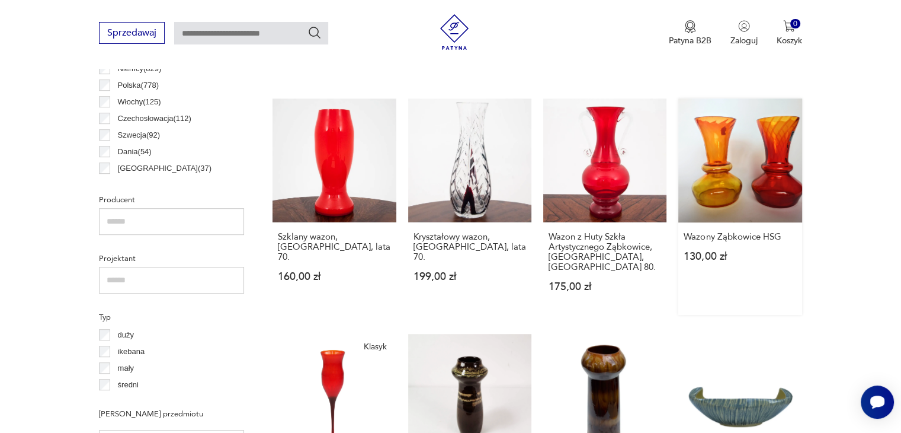
click at [739, 176] on link "Wazony Ząbkowice HSG 130,00 zł" at bounding box center [740, 206] width 123 height 216
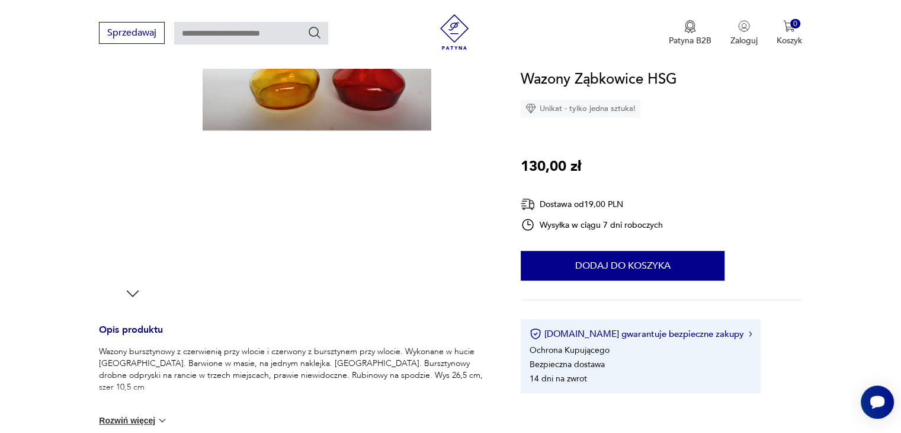
scroll to position [119, 0]
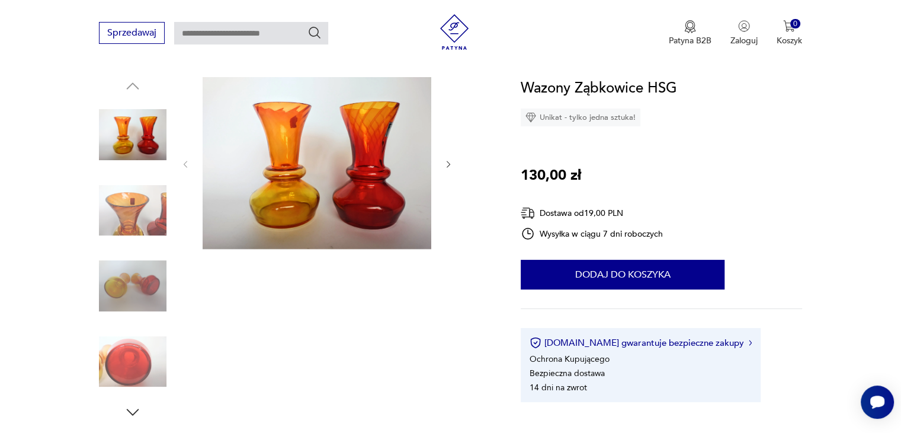
click at [450, 159] on icon "button" at bounding box center [449, 164] width 10 height 10
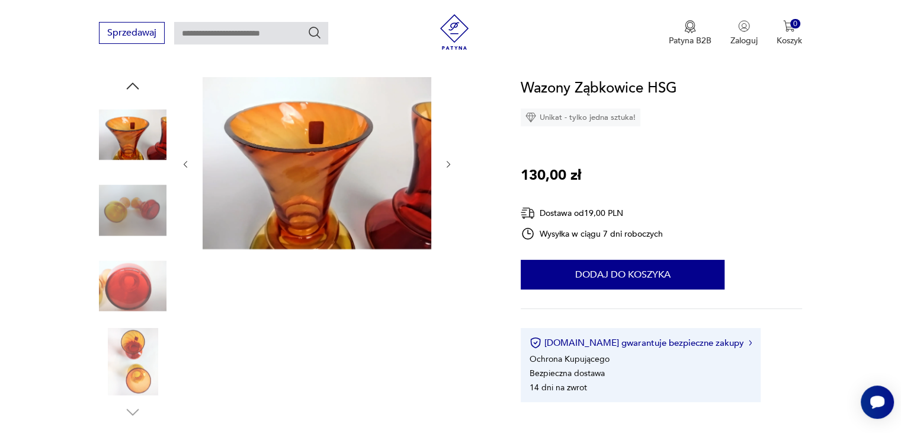
click at [449, 159] on icon "button" at bounding box center [449, 164] width 10 height 10
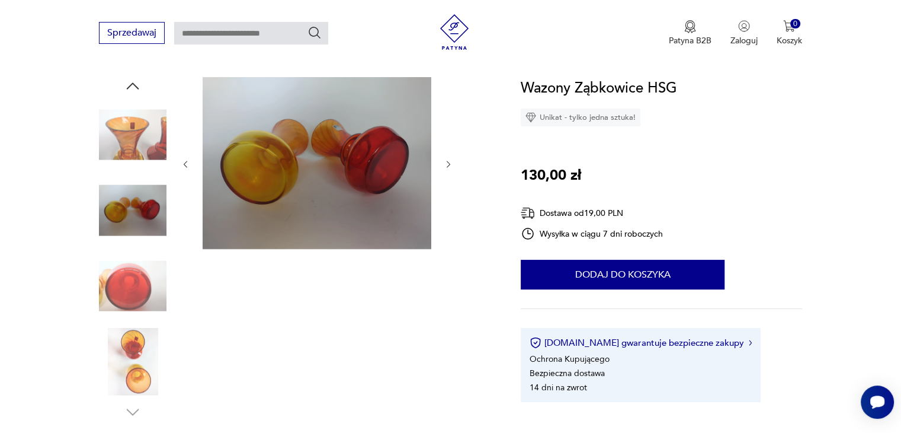
click at [449, 159] on icon "button" at bounding box center [449, 164] width 10 height 10
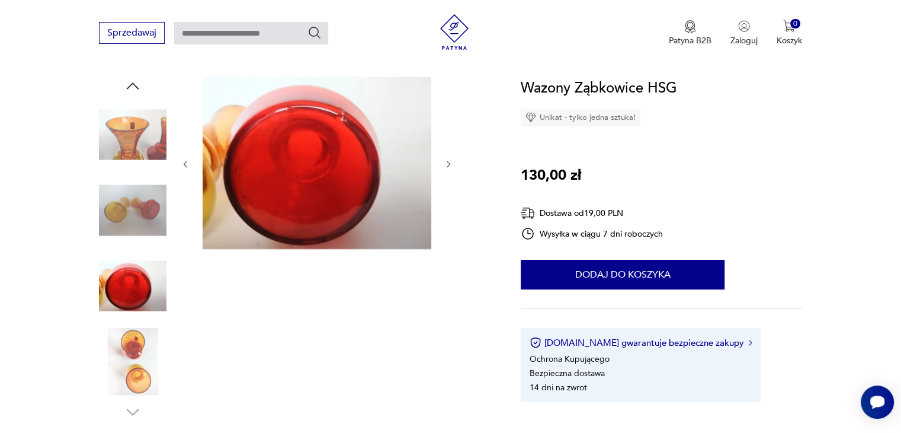
click at [449, 159] on icon "button" at bounding box center [449, 164] width 10 height 10
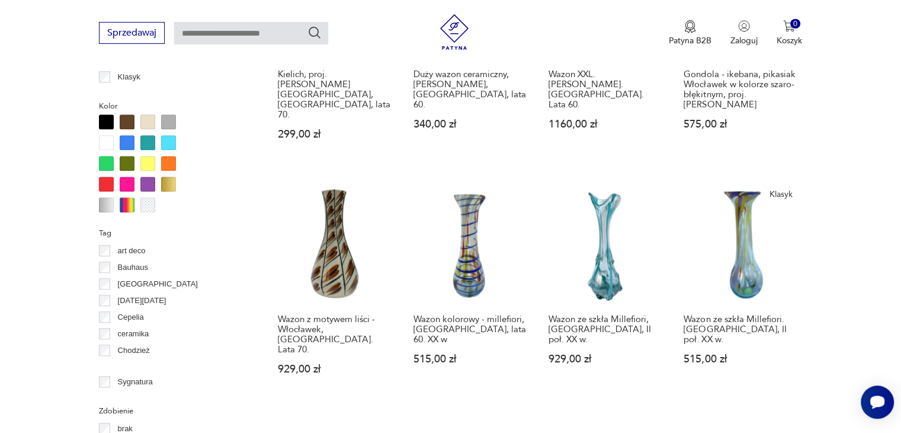
scroll to position [1185, 0]
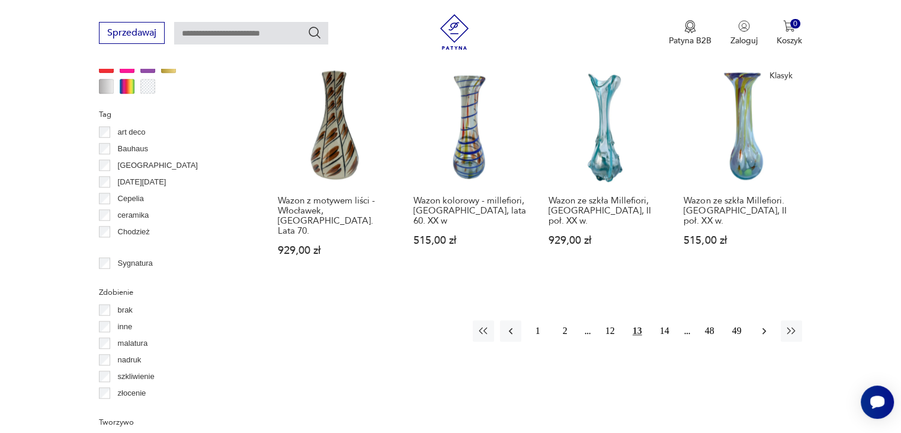
click at [759, 325] on icon "button" at bounding box center [765, 331] width 12 height 12
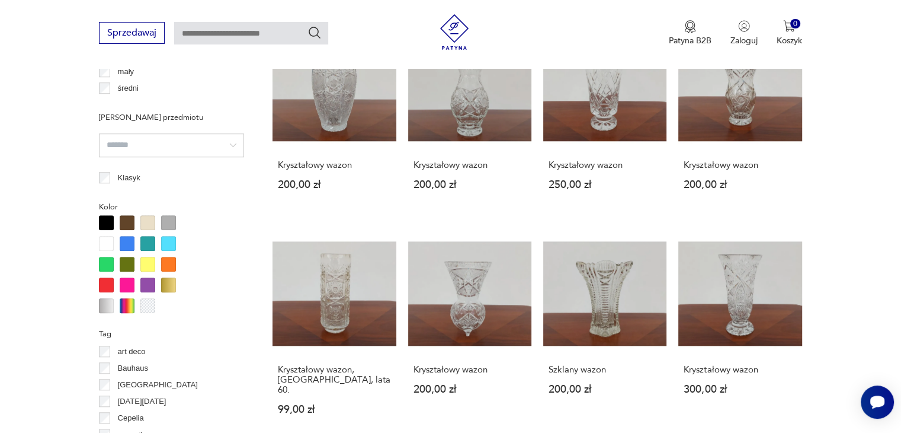
scroll to position [1025, 0]
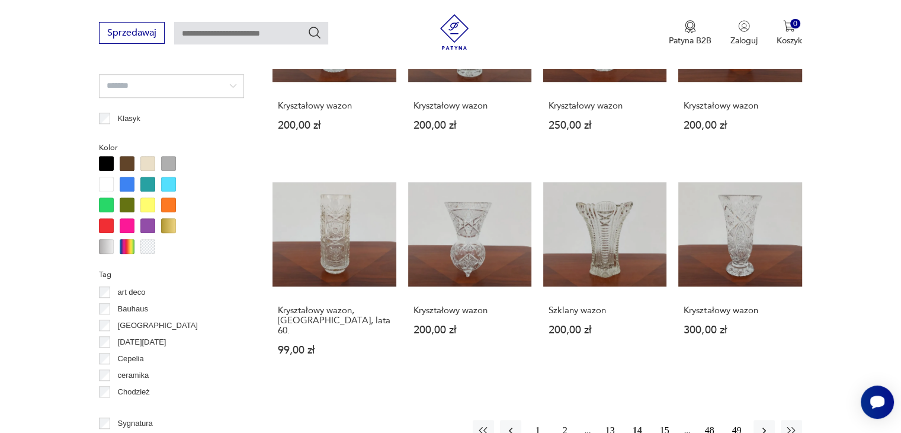
click at [664, 420] on button "15" at bounding box center [664, 430] width 21 height 21
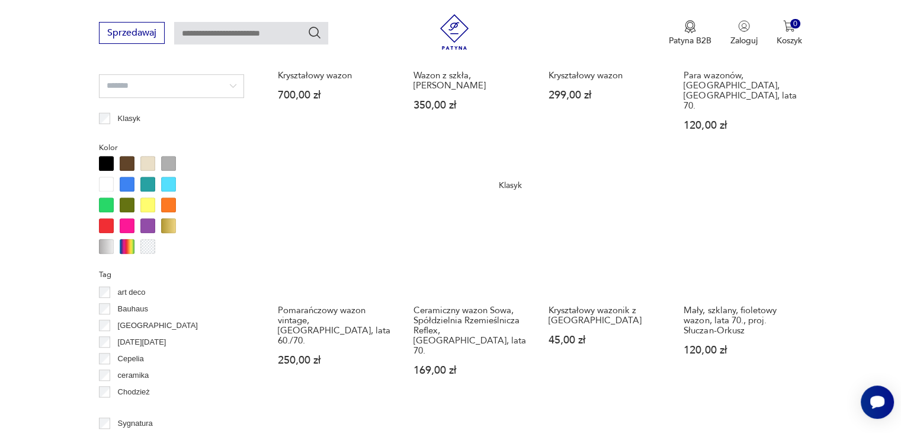
scroll to position [1085, 0]
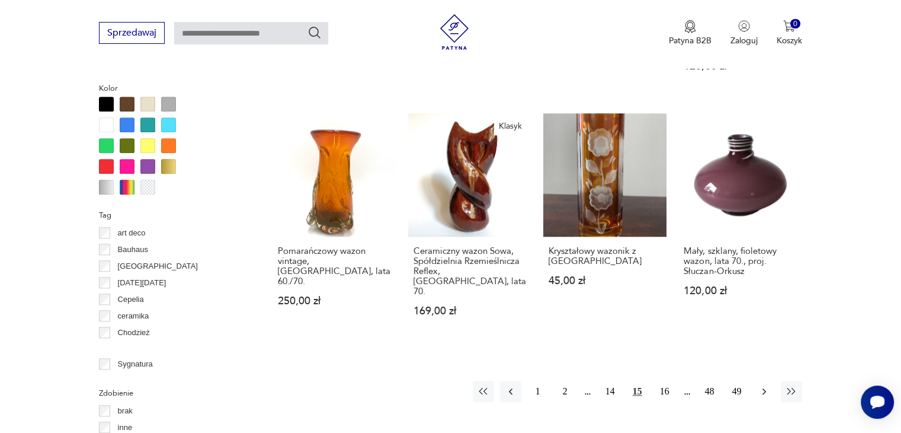
click at [761, 385] on icon "button" at bounding box center [765, 391] width 12 height 12
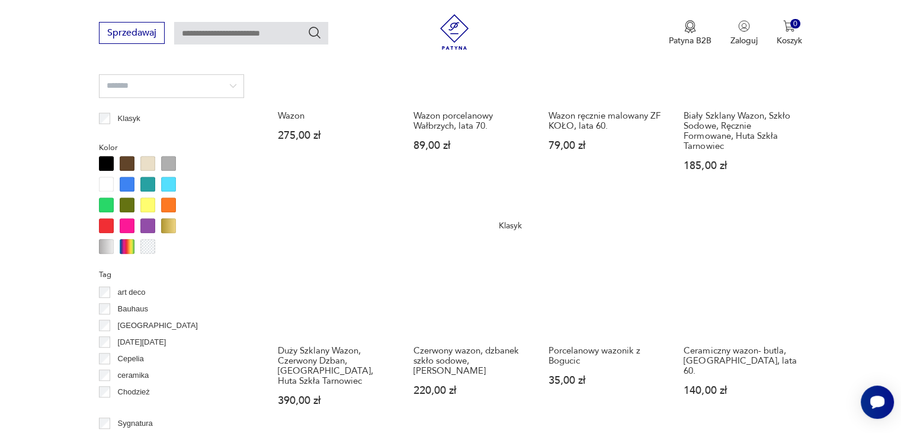
scroll to position [1085, 0]
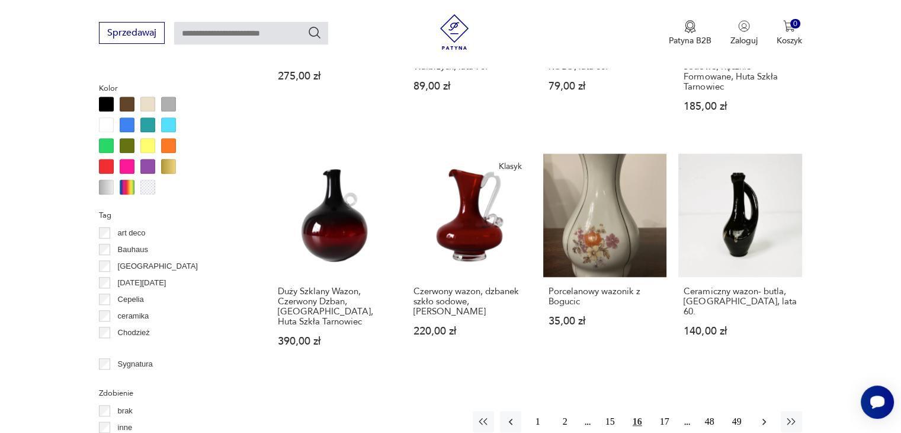
click at [763, 415] on icon "button" at bounding box center [765, 421] width 12 height 12
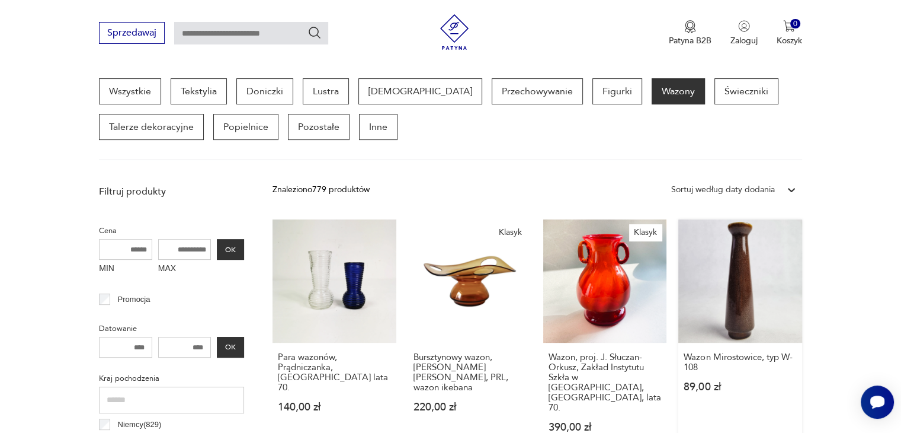
click at [744, 286] on link "Wazon Mirostowice, typ W-108 89,00 zł" at bounding box center [740, 337] width 123 height 236
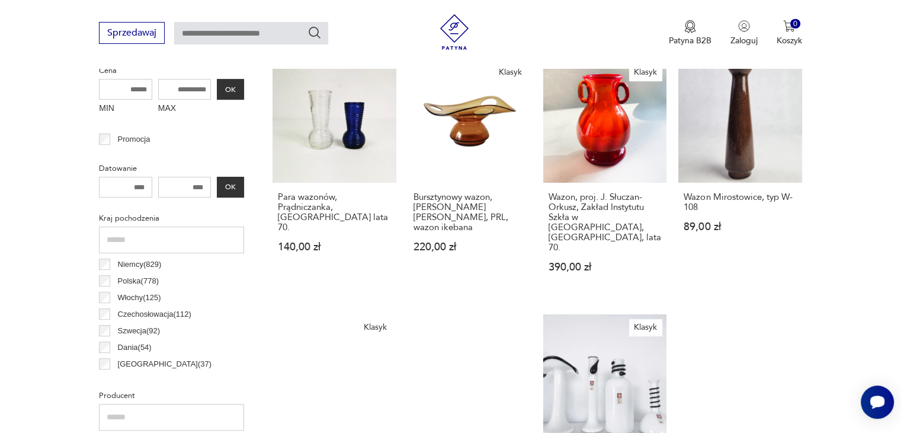
scroll to position [652, 0]
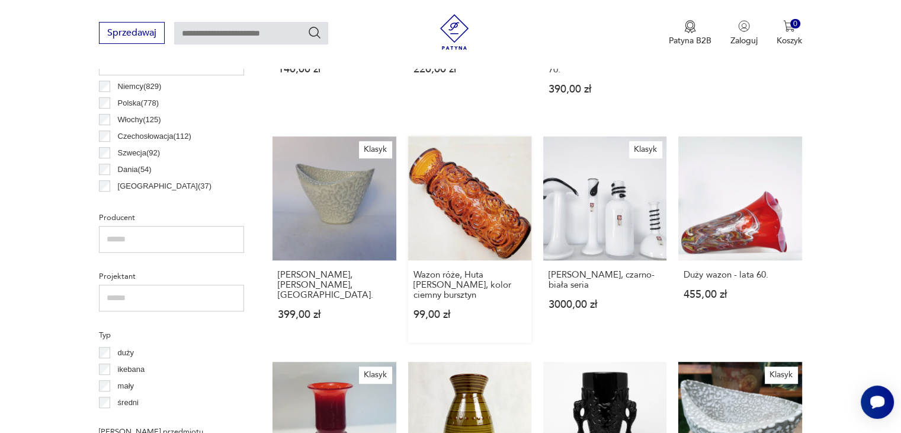
click at [466, 172] on link "Wazon róże, Huta [PERSON_NAME], kolor ciemny bursztyn 99,00 zł" at bounding box center [469, 239] width 123 height 206
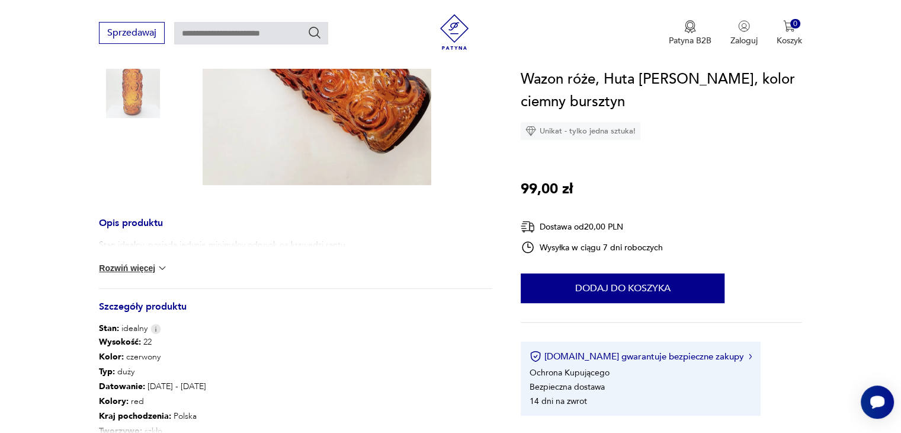
scroll to position [178, 0]
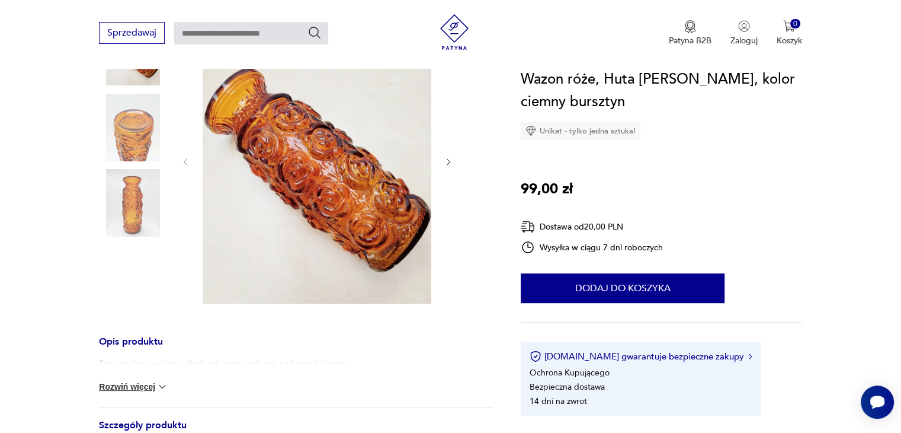
click at [383, 198] on img at bounding box center [317, 161] width 229 height 286
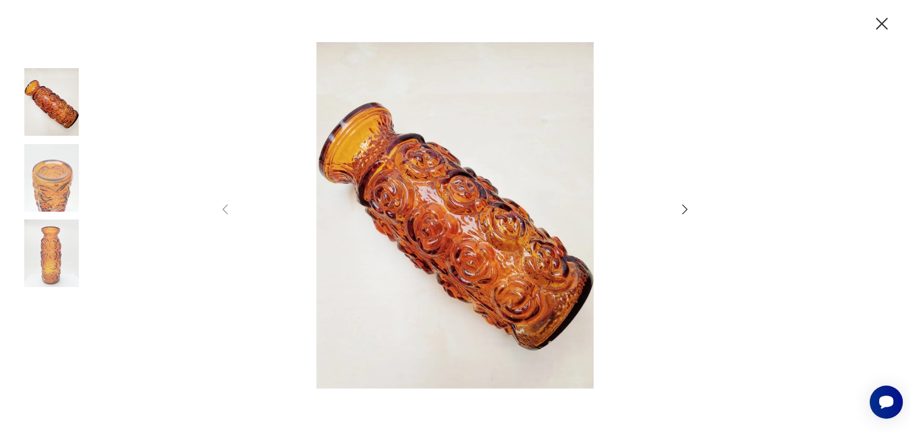
click at [687, 210] on icon "button" at bounding box center [685, 209] width 14 height 14
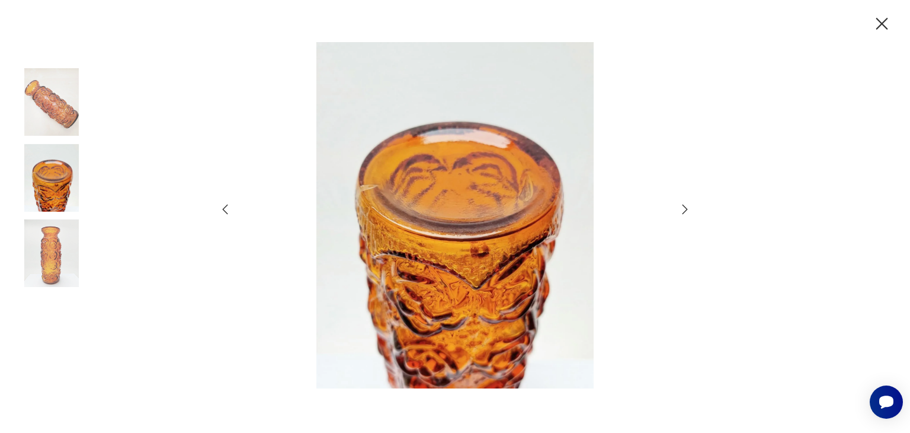
click at [687, 210] on icon "button" at bounding box center [685, 209] width 14 height 14
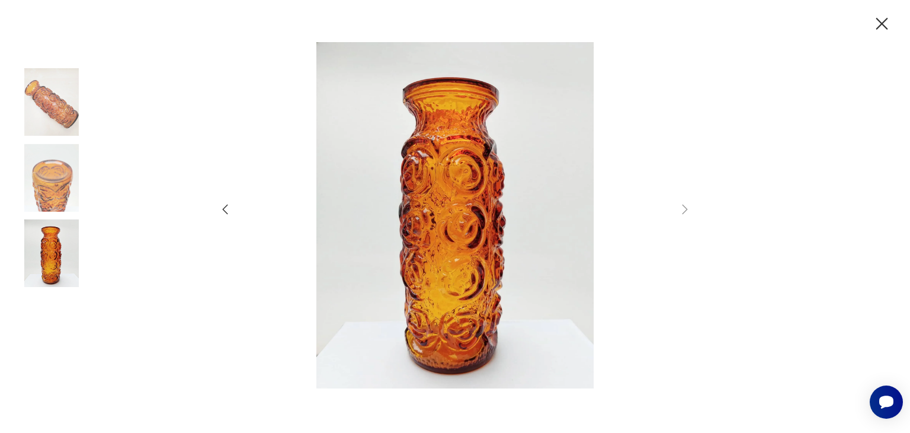
click at [886, 24] on icon "button" at bounding box center [882, 24] width 21 height 21
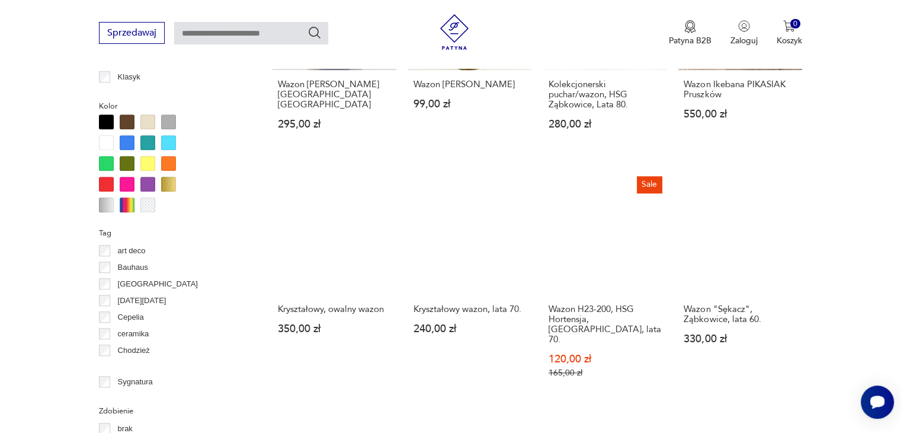
scroll to position [1185, 0]
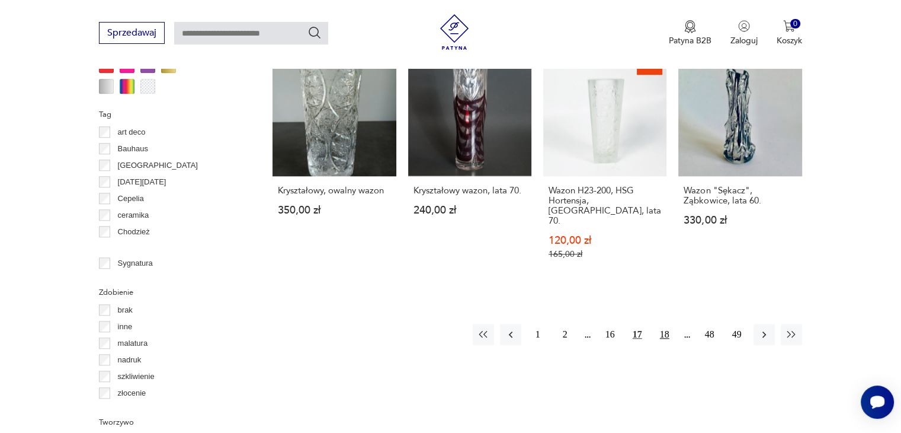
click at [664, 324] on button "18" at bounding box center [664, 334] width 21 height 21
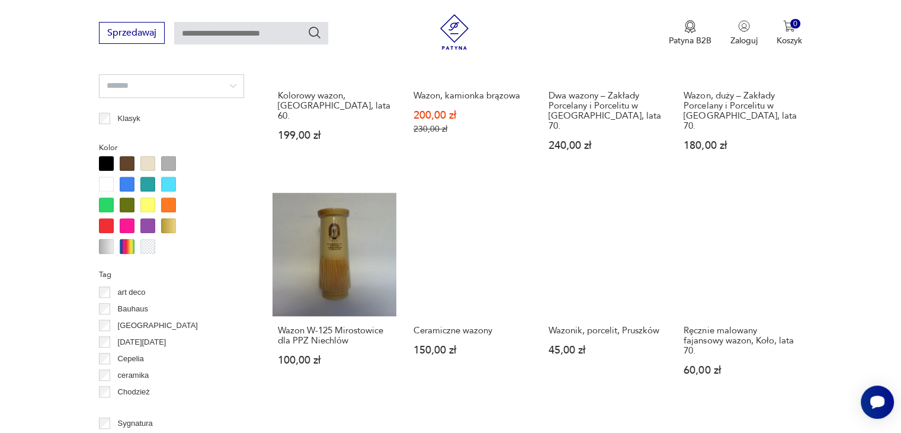
scroll to position [1144, 0]
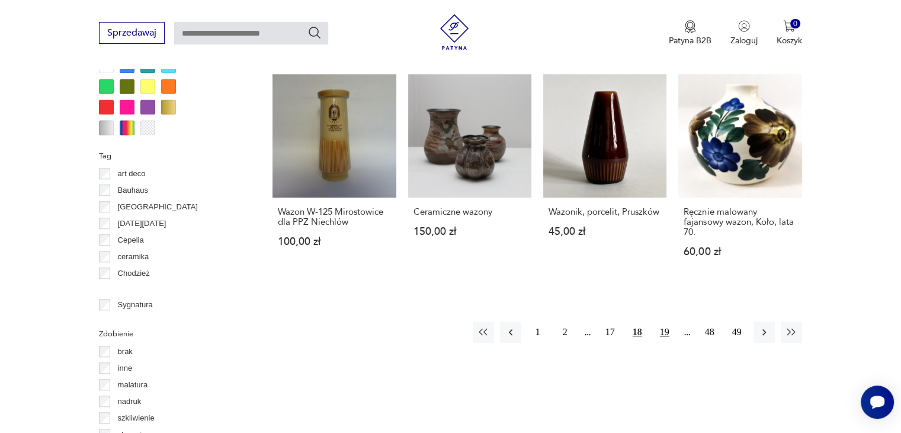
click at [669, 321] on button "19" at bounding box center [664, 331] width 21 height 21
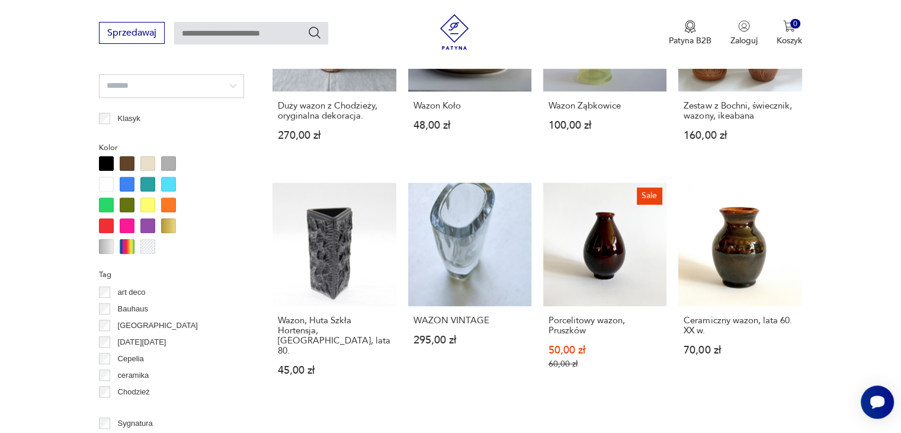
scroll to position [1144, 0]
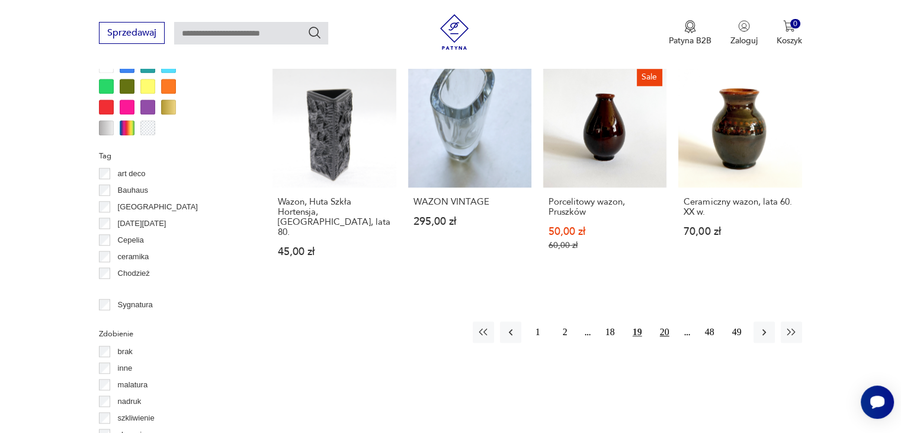
click at [658, 325] on button "20" at bounding box center [664, 331] width 21 height 21
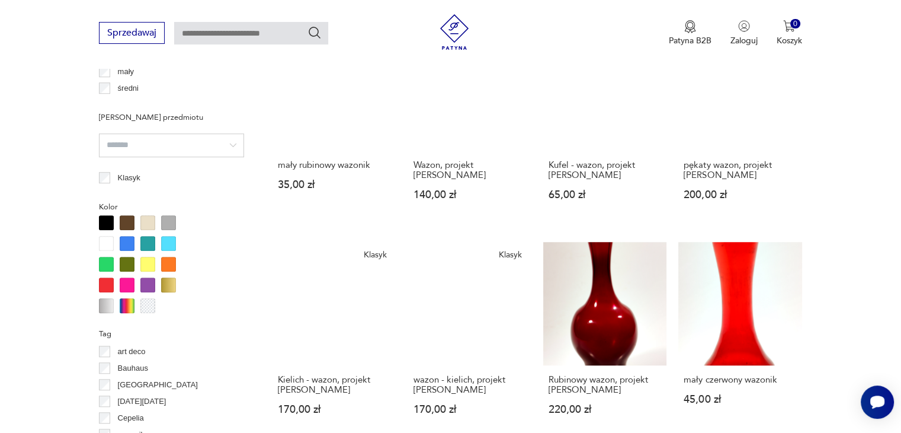
scroll to position [1085, 0]
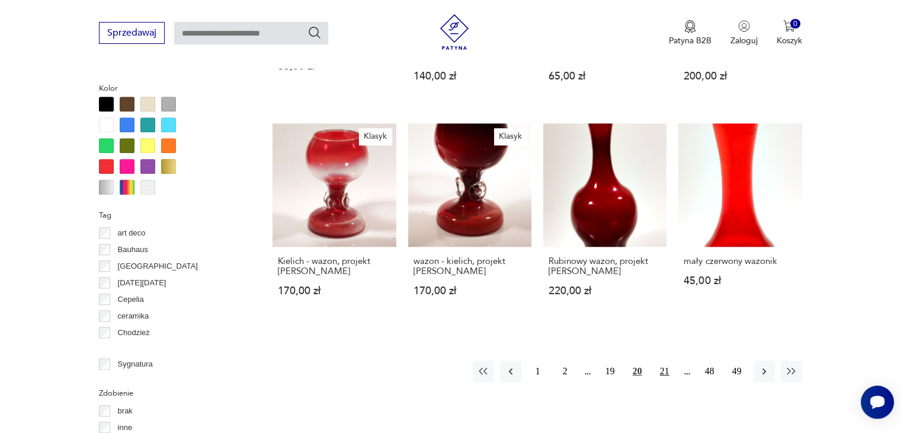
click at [667, 360] on button "21" at bounding box center [664, 370] width 21 height 21
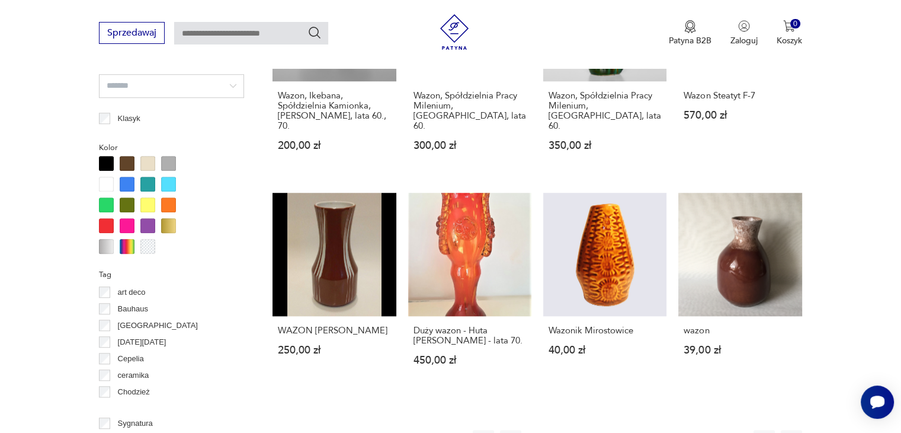
scroll to position [1144, 0]
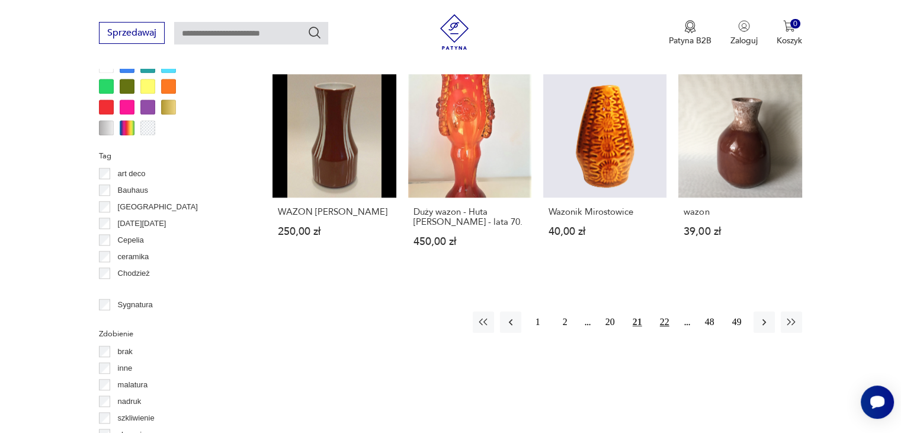
click at [667, 311] on button "22" at bounding box center [664, 321] width 21 height 21
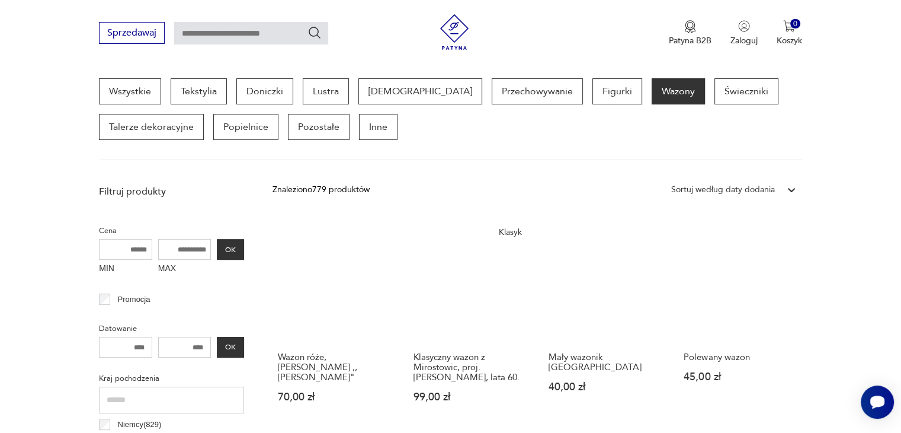
scroll to position [373, 0]
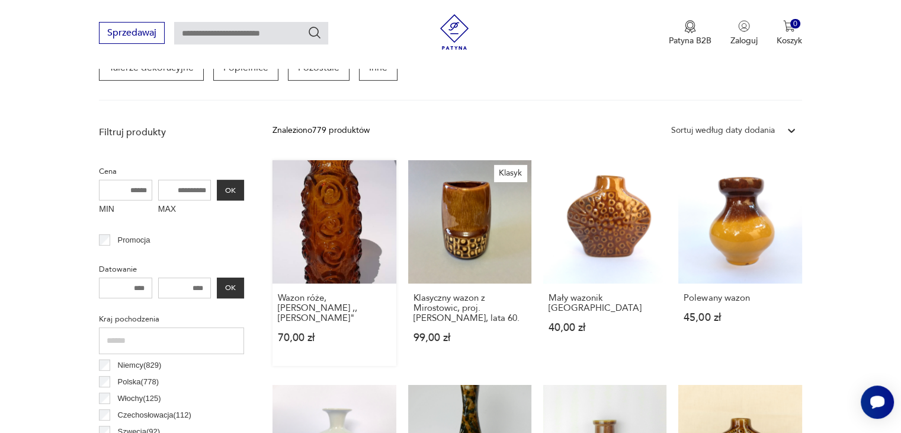
click at [334, 220] on link "Wazon róże, [PERSON_NAME] ,,[PERSON_NAME]" 70,00 zł" at bounding box center [334, 263] width 123 height 206
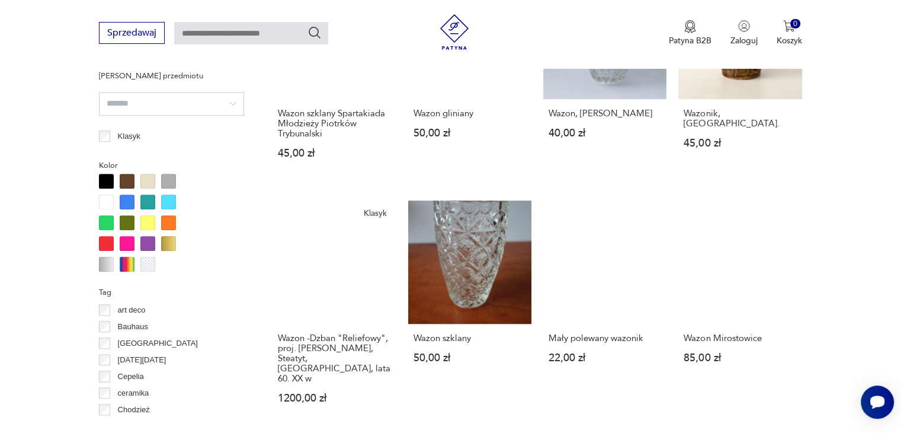
scroll to position [1126, 0]
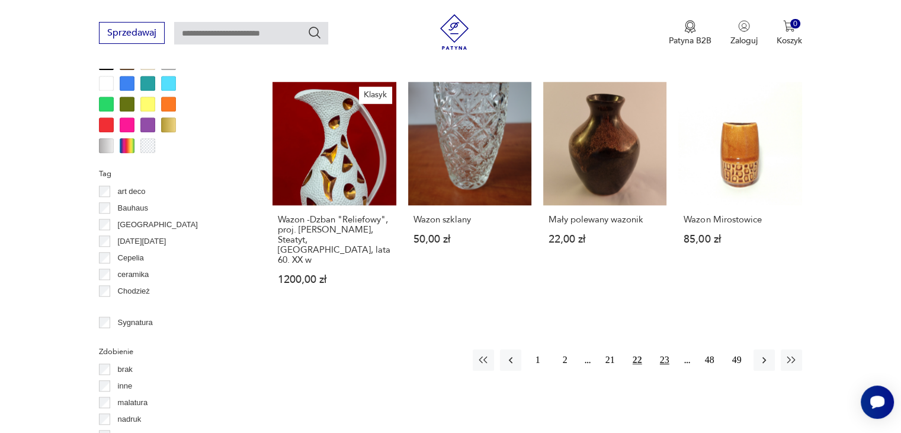
click at [661, 351] on button "23" at bounding box center [664, 359] width 21 height 21
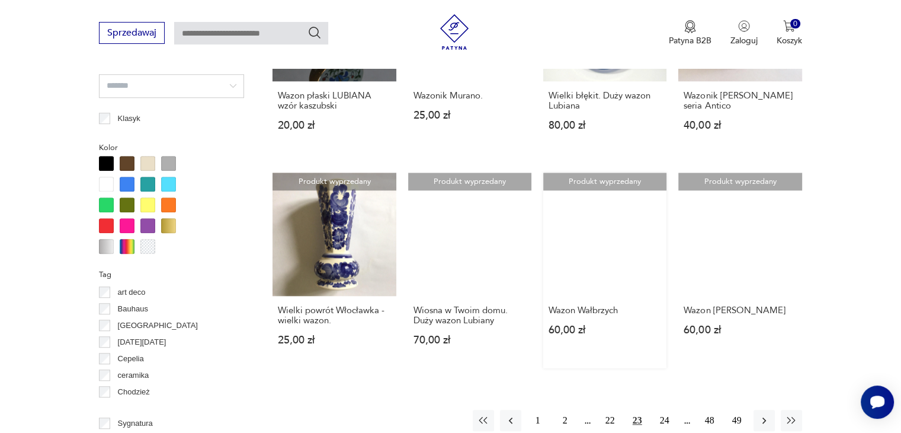
scroll to position [1085, 0]
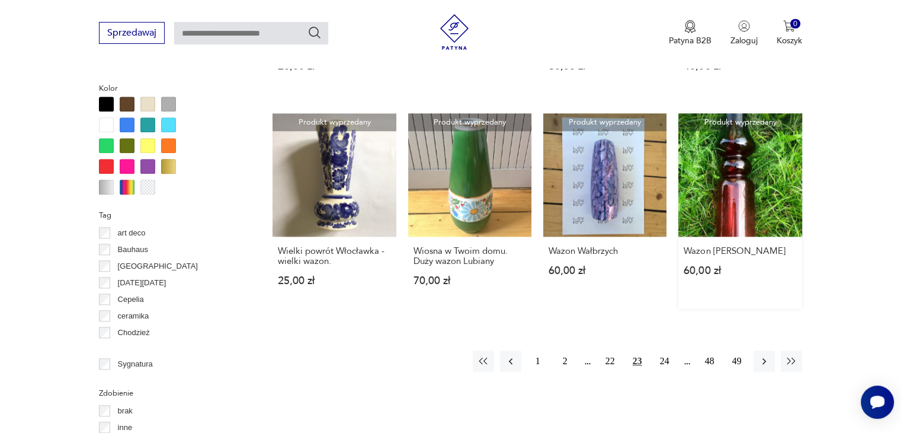
click at [722, 203] on link "Produkt wyprzedany Wazon [PERSON_NAME] 60,00 zł" at bounding box center [740, 211] width 123 height 196
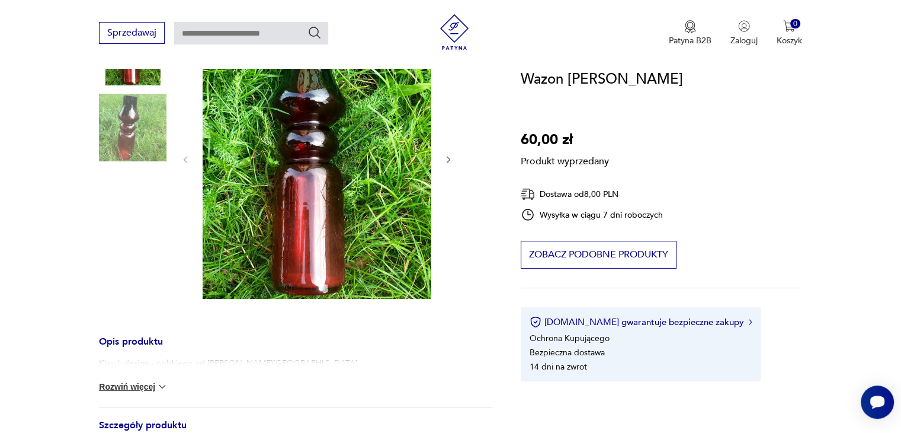
scroll to position [119, 0]
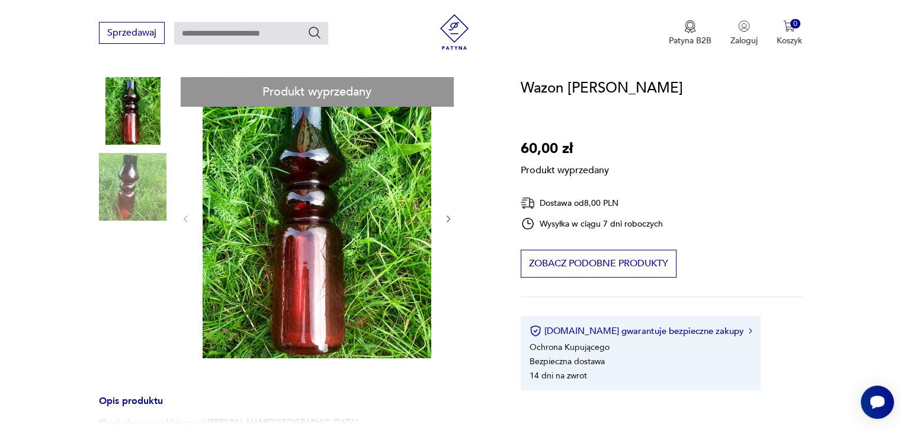
click at [449, 215] on div "Produkt wyprzedany Opis produktu Klasyk designu polskiego od [PERSON_NAME] Rozw…" at bounding box center [296, 394] width 394 height 635
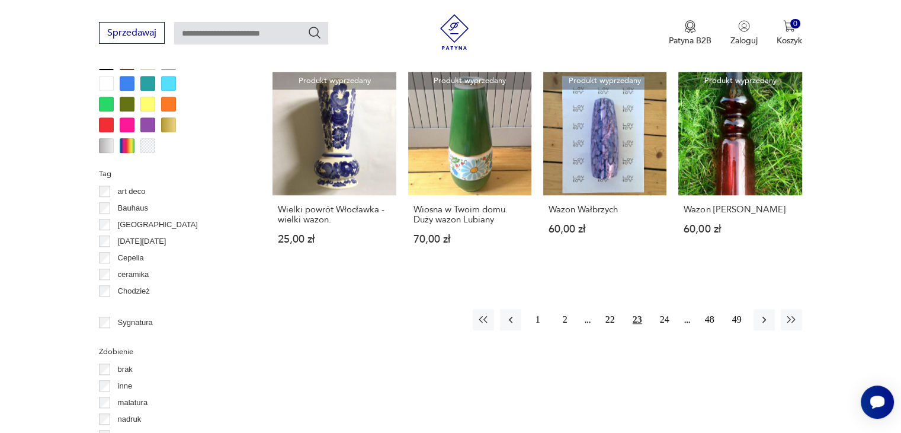
scroll to position [1185, 0]
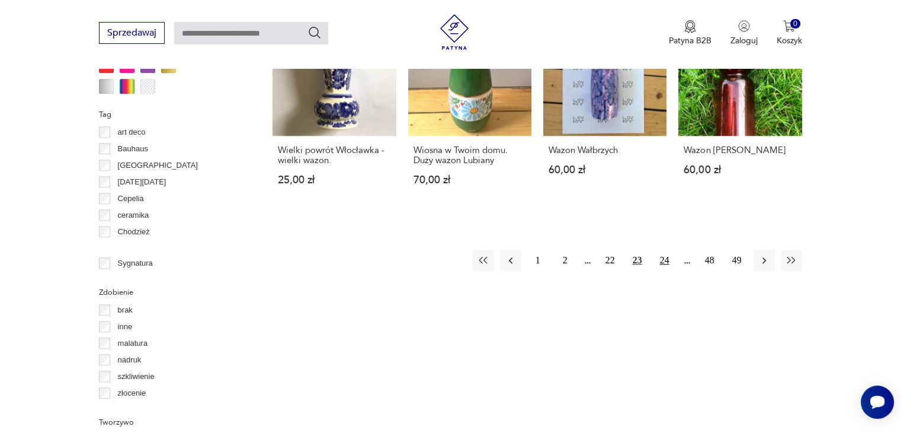
click at [663, 250] on button "24" at bounding box center [664, 260] width 21 height 21
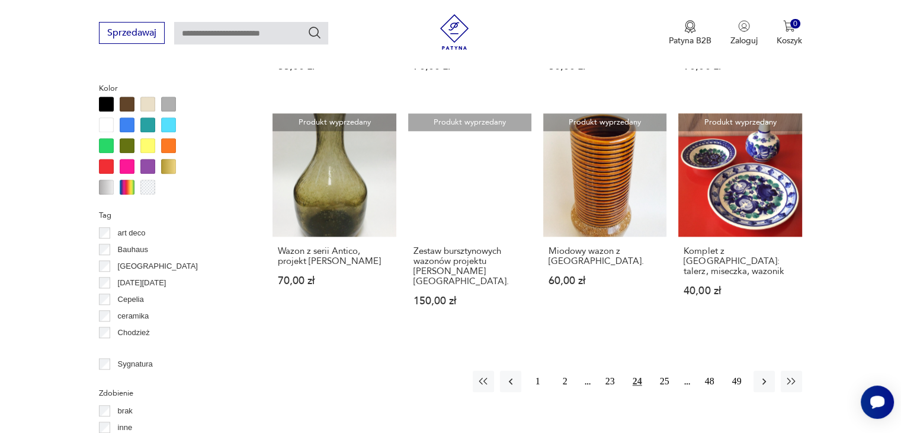
scroll to position [1322, 0]
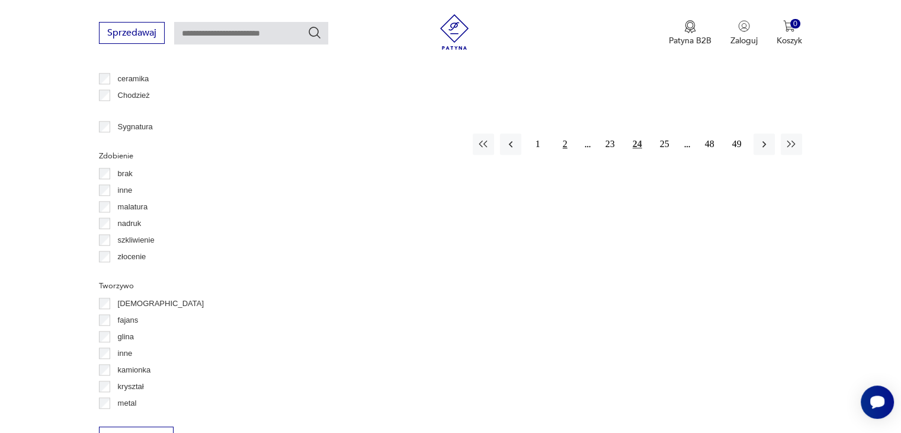
click at [566, 133] on button "2" at bounding box center [565, 143] width 21 height 21
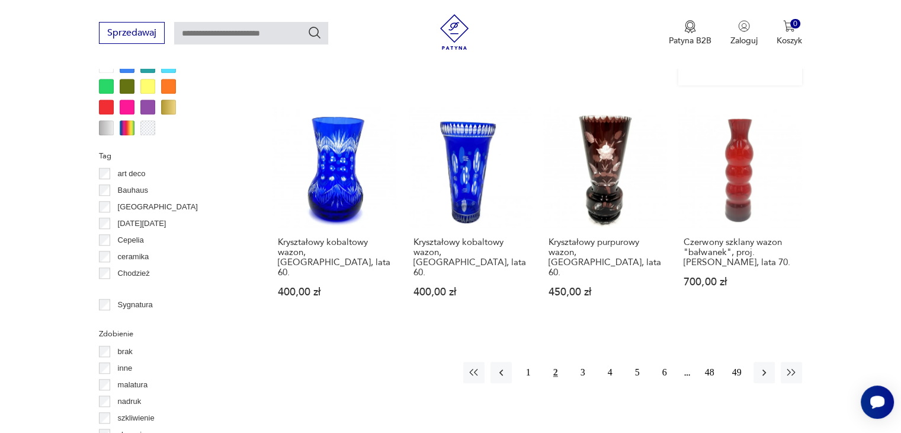
scroll to position [1262, 0]
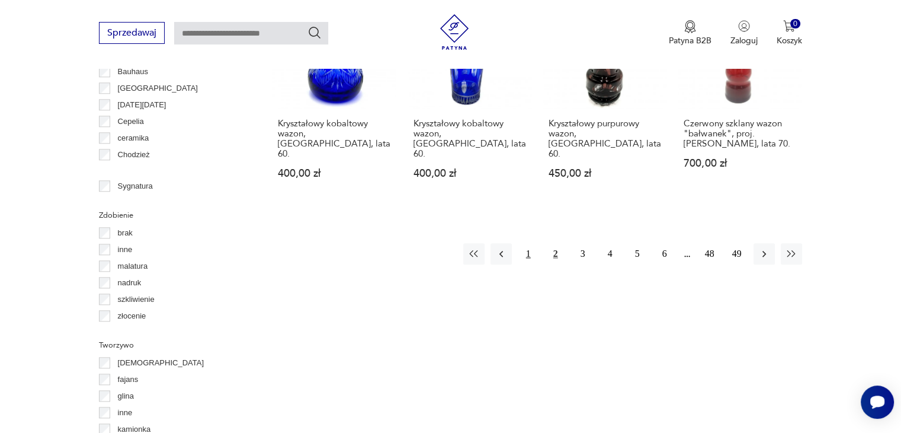
click at [531, 243] on button "1" at bounding box center [528, 253] width 21 height 21
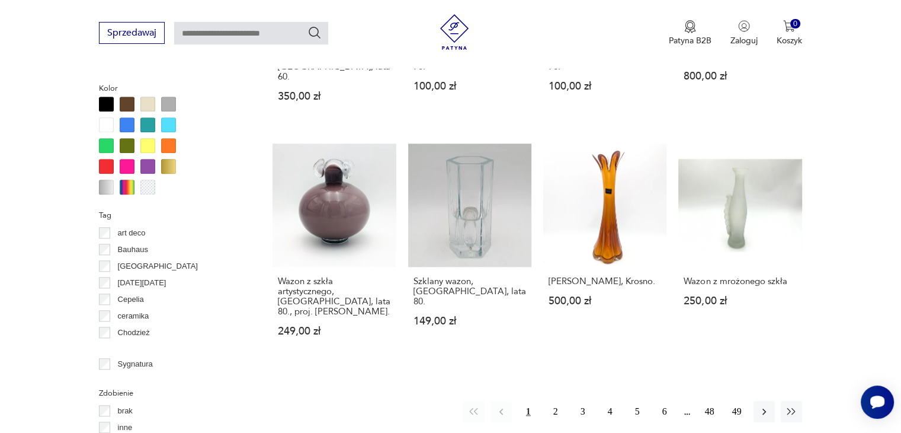
scroll to position [1144, 0]
